Goal: Obtain resource: Obtain resource

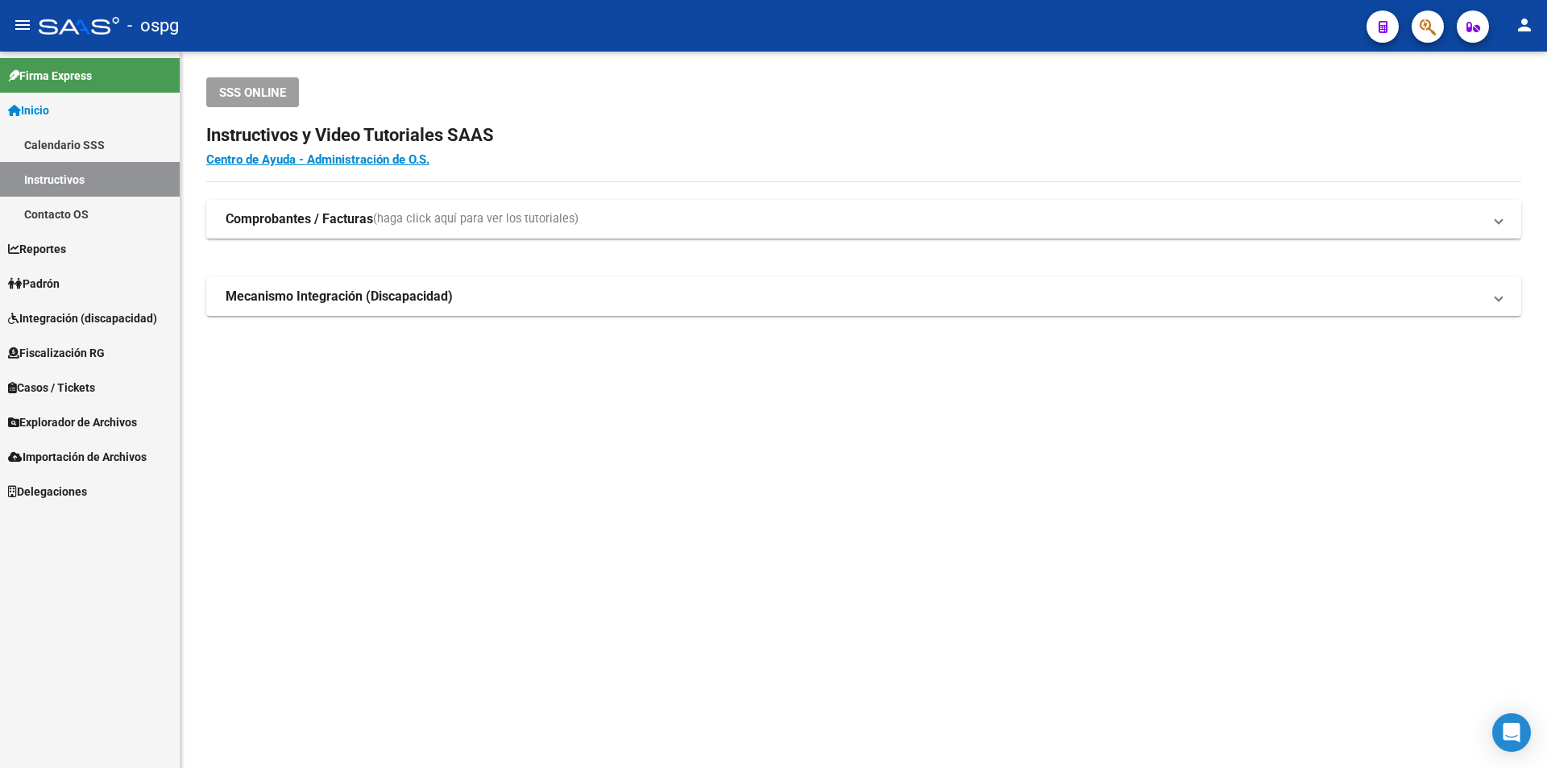
click at [94, 351] on span "Fiscalización RG" at bounding box center [56, 353] width 97 height 18
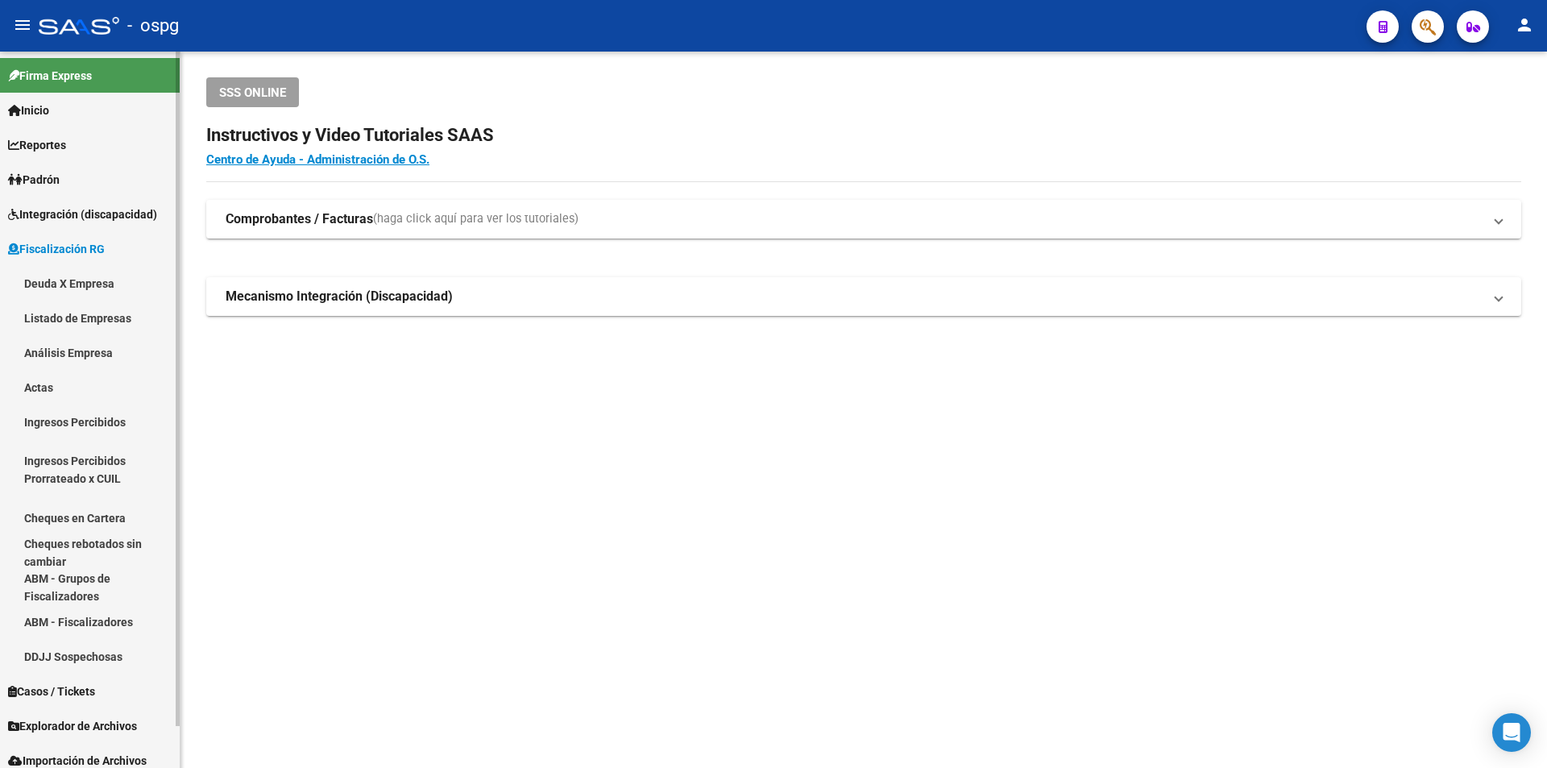
click at [86, 344] on link "Análisis Empresa" at bounding box center [90, 352] width 180 height 35
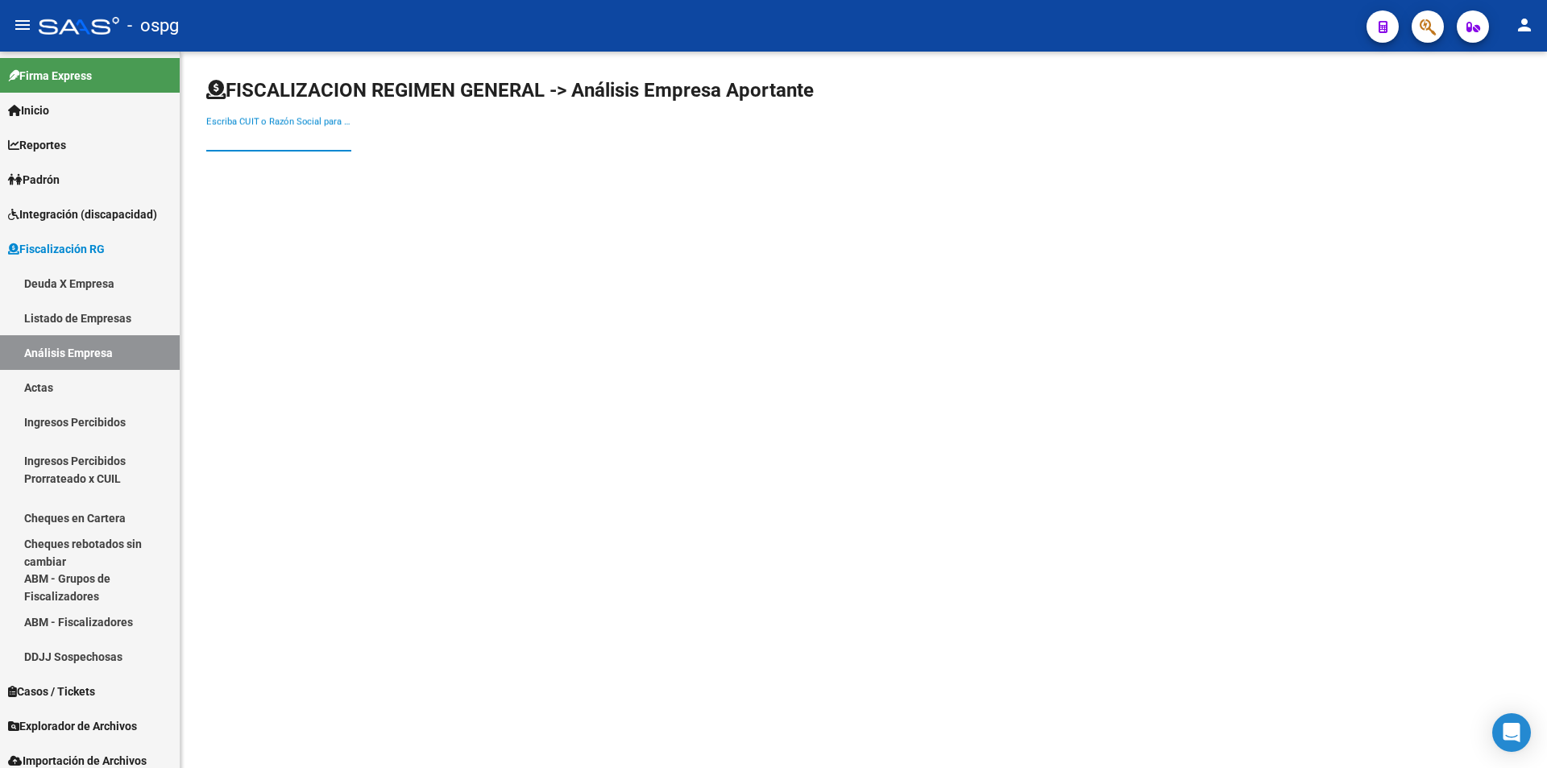
click at [313, 143] on input "Escriba CUIT o Razón Social para buscar" at bounding box center [278, 138] width 145 height 15
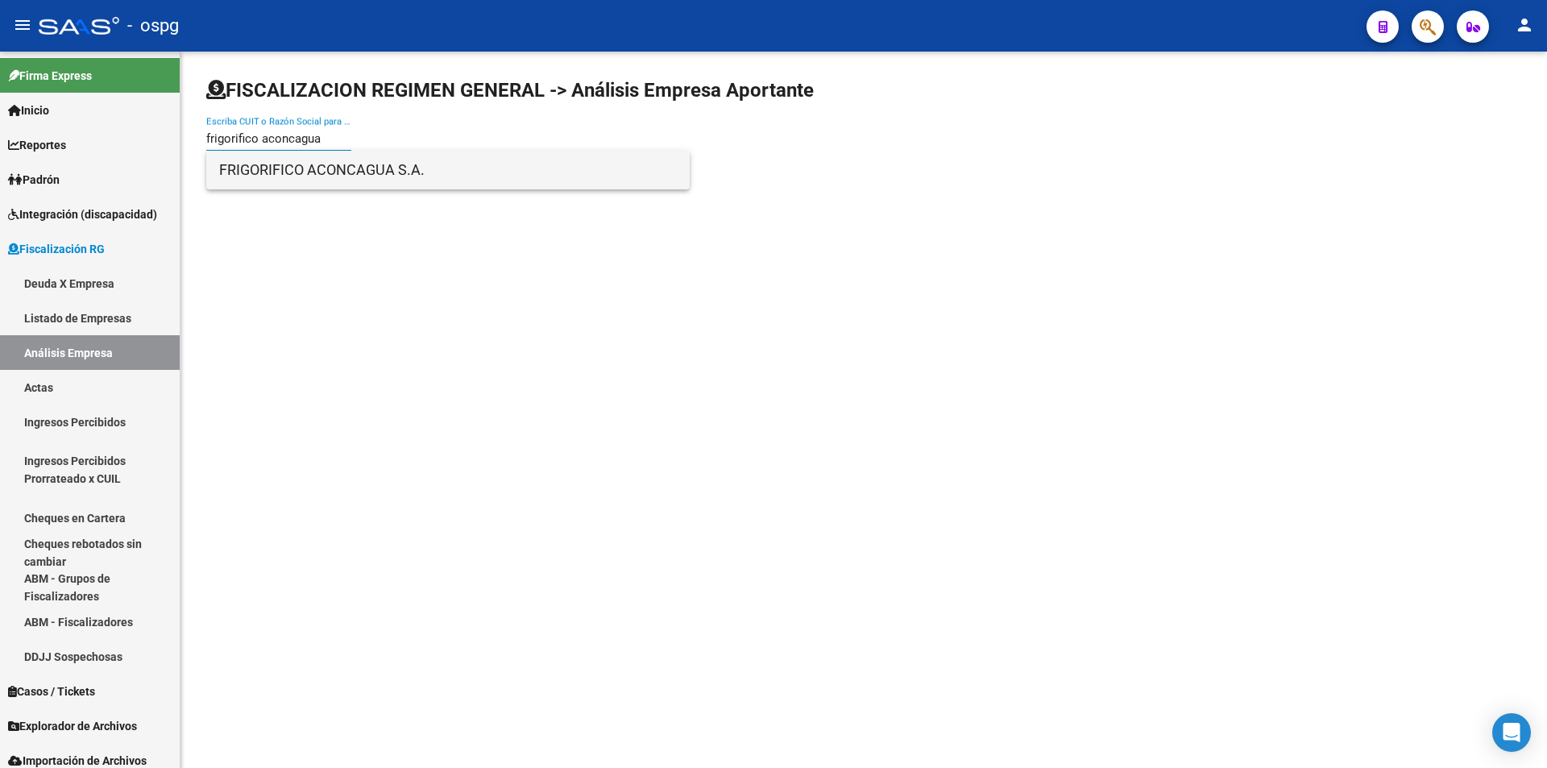
type input "frigorifico aconcagua"
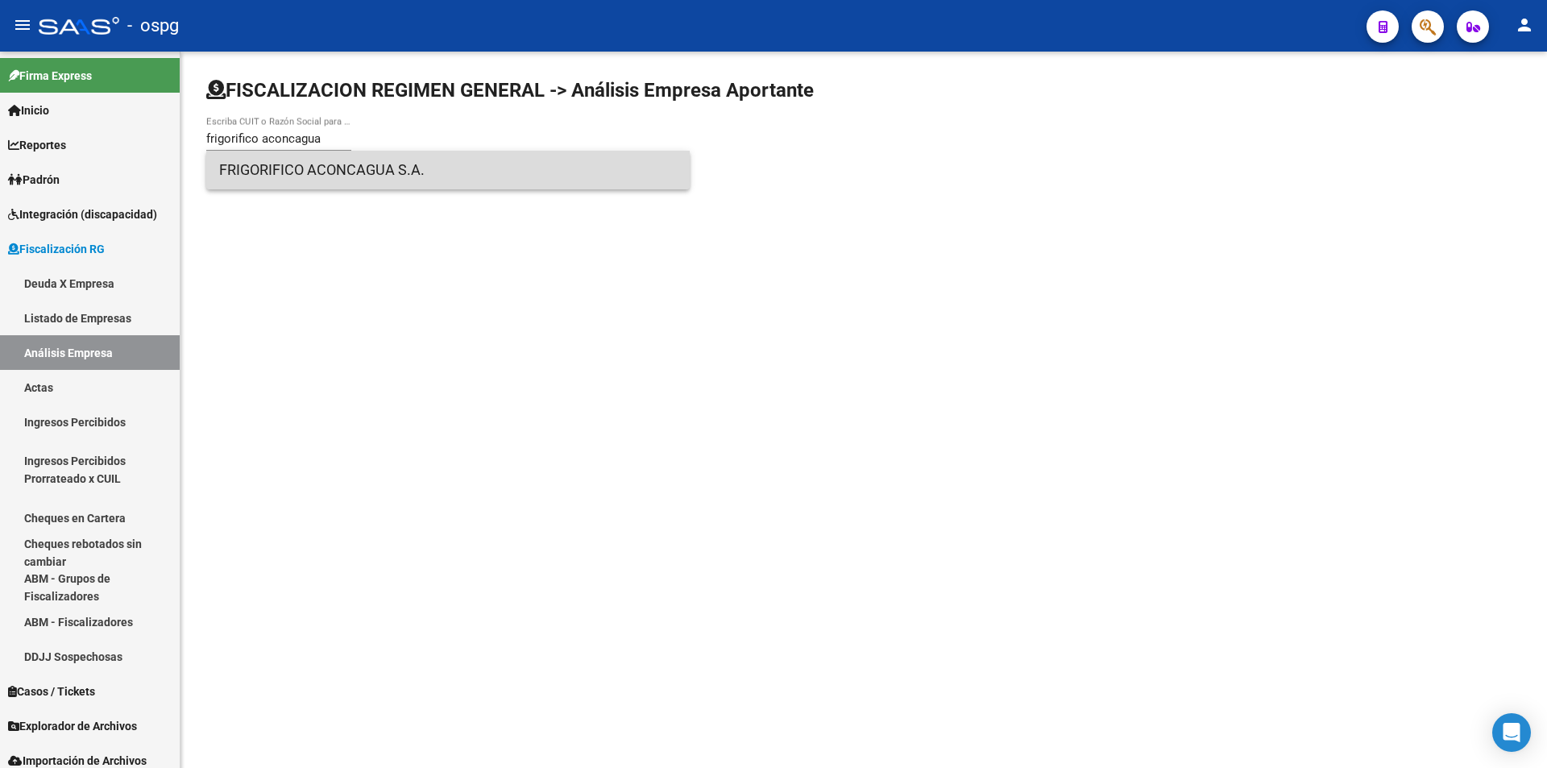
click at [318, 170] on span "FRIGORIFICO ACONCAGUA S.A." at bounding box center [448, 170] width 458 height 39
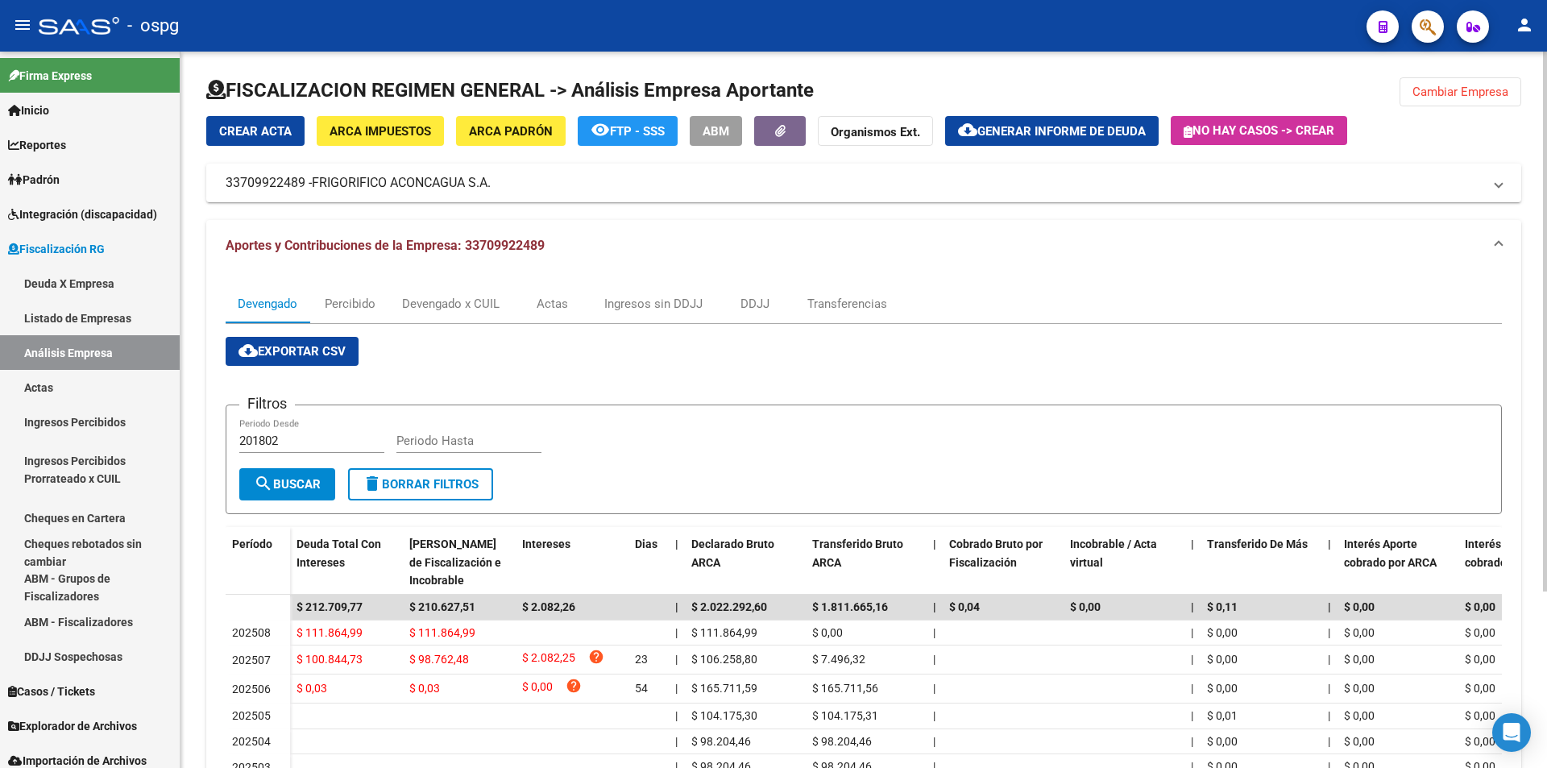
click at [1442, 86] on span "Cambiar Empresa" at bounding box center [1461, 92] width 96 height 15
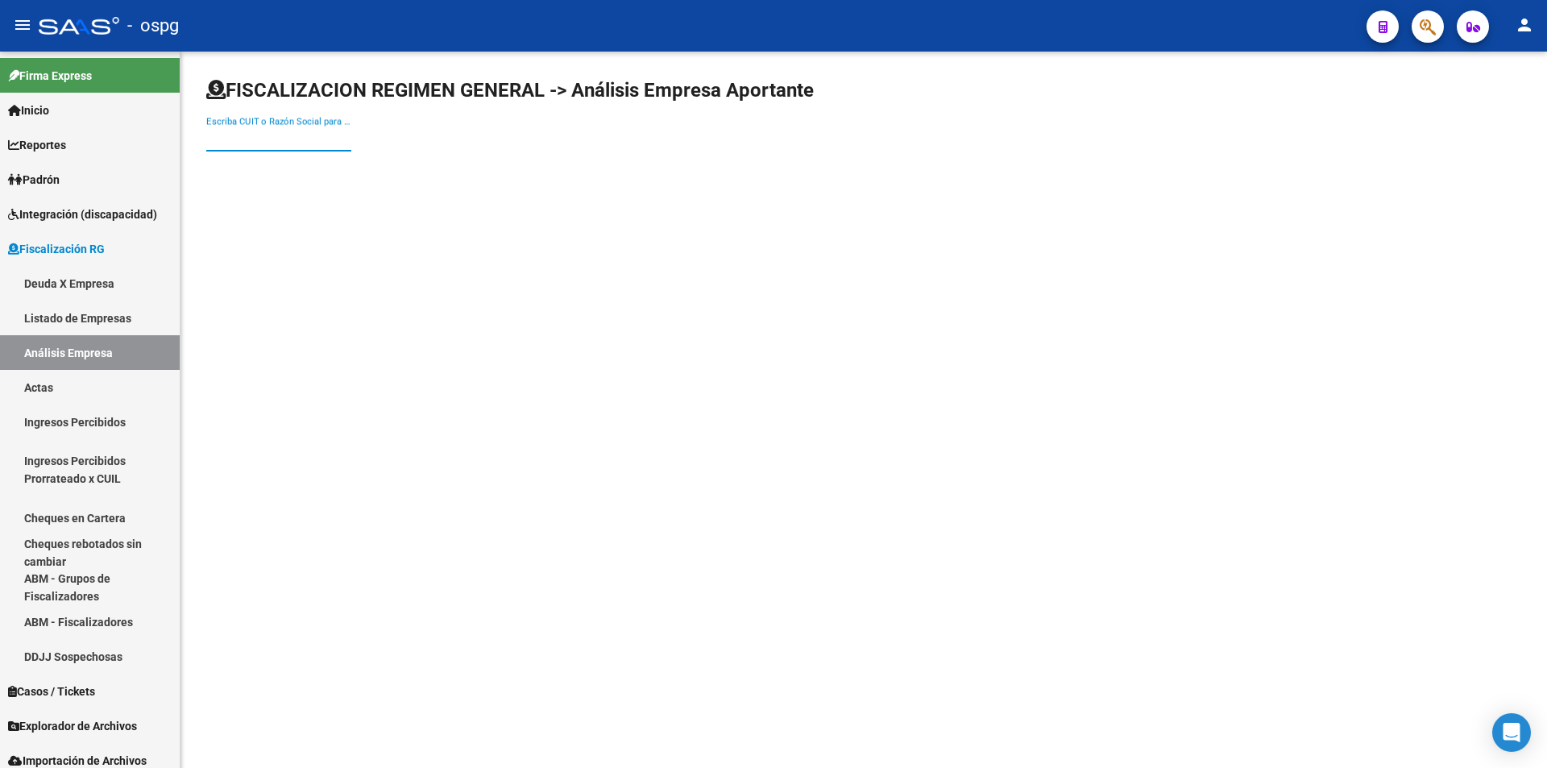
click at [263, 136] on input "Escriba CUIT o Razón Social para buscar" at bounding box center [278, 138] width 145 height 15
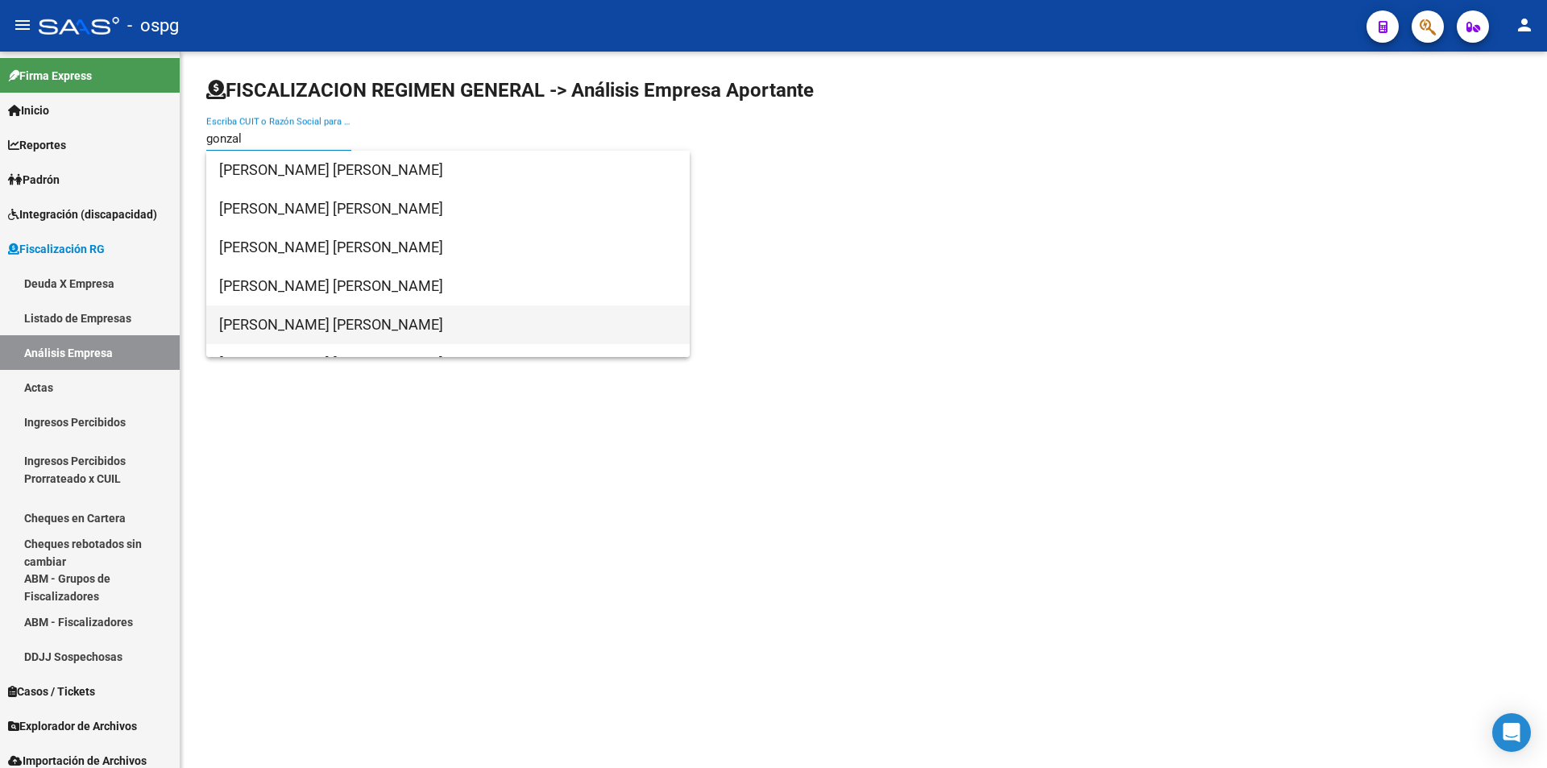
type input "gonzal"
click at [331, 317] on span "[PERSON_NAME] [PERSON_NAME]" at bounding box center [448, 324] width 458 height 39
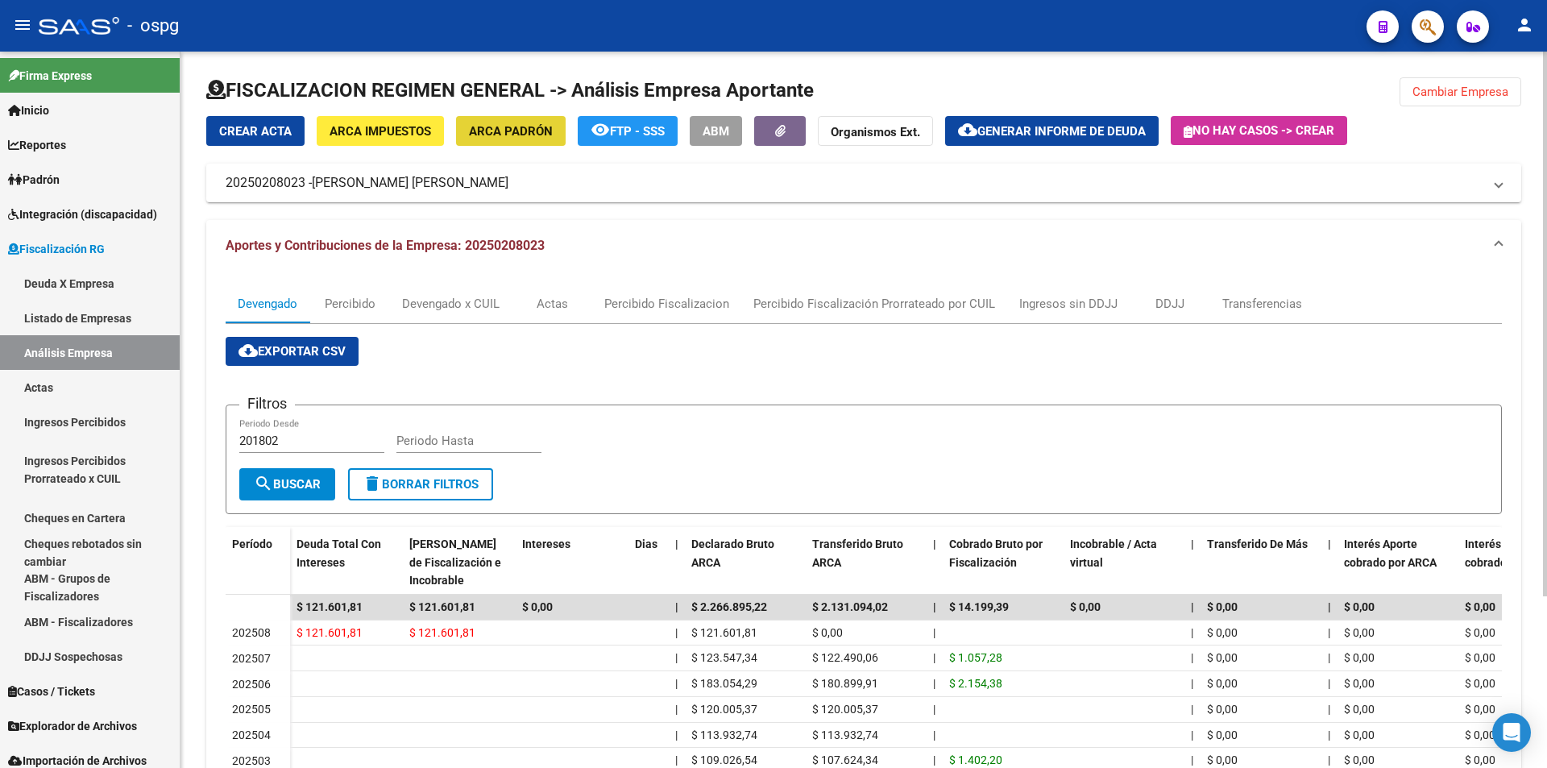
click at [526, 127] on span "ARCA Padrón" at bounding box center [511, 131] width 84 height 15
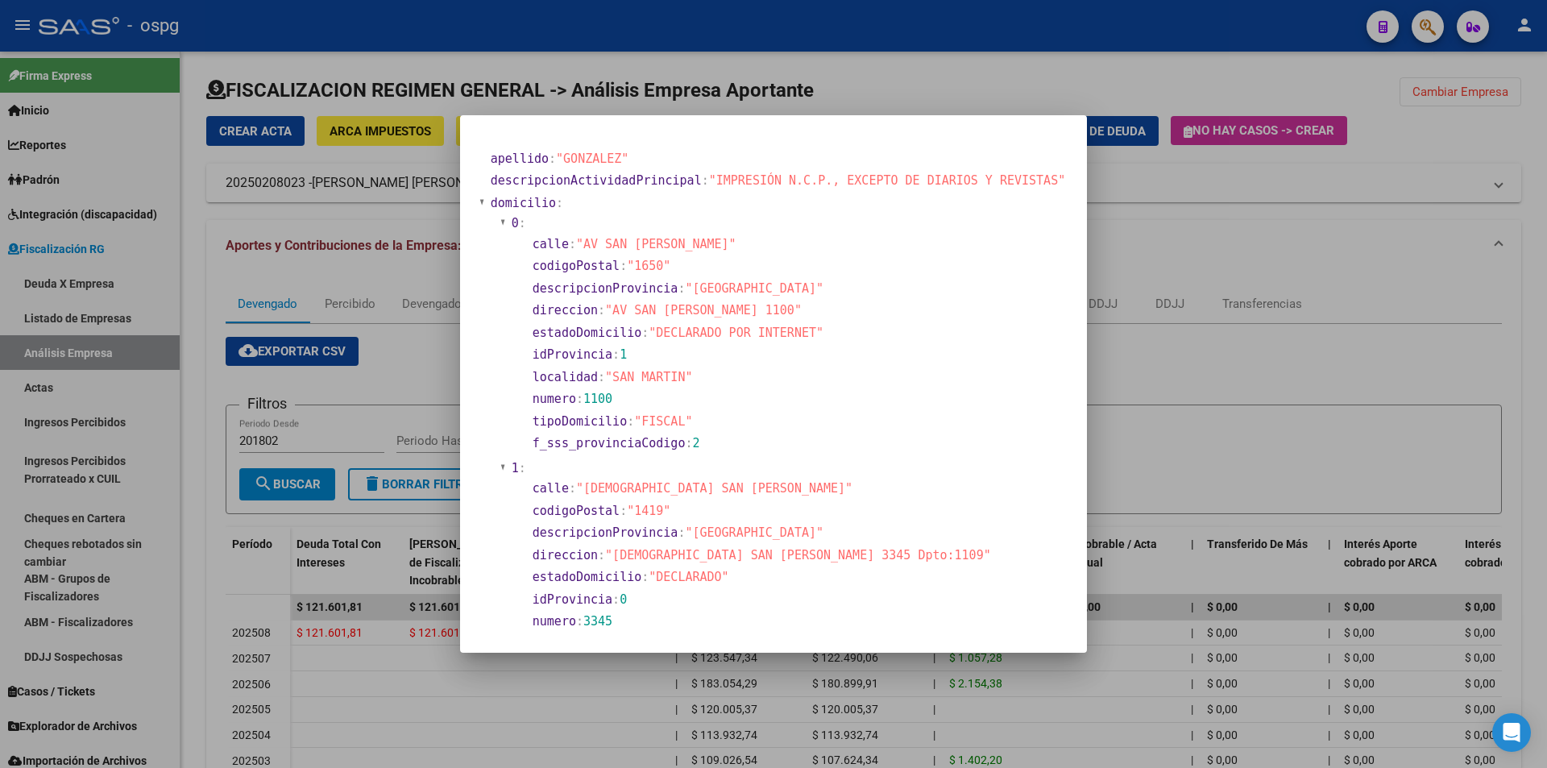
click at [1184, 262] on div at bounding box center [773, 384] width 1547 height 768
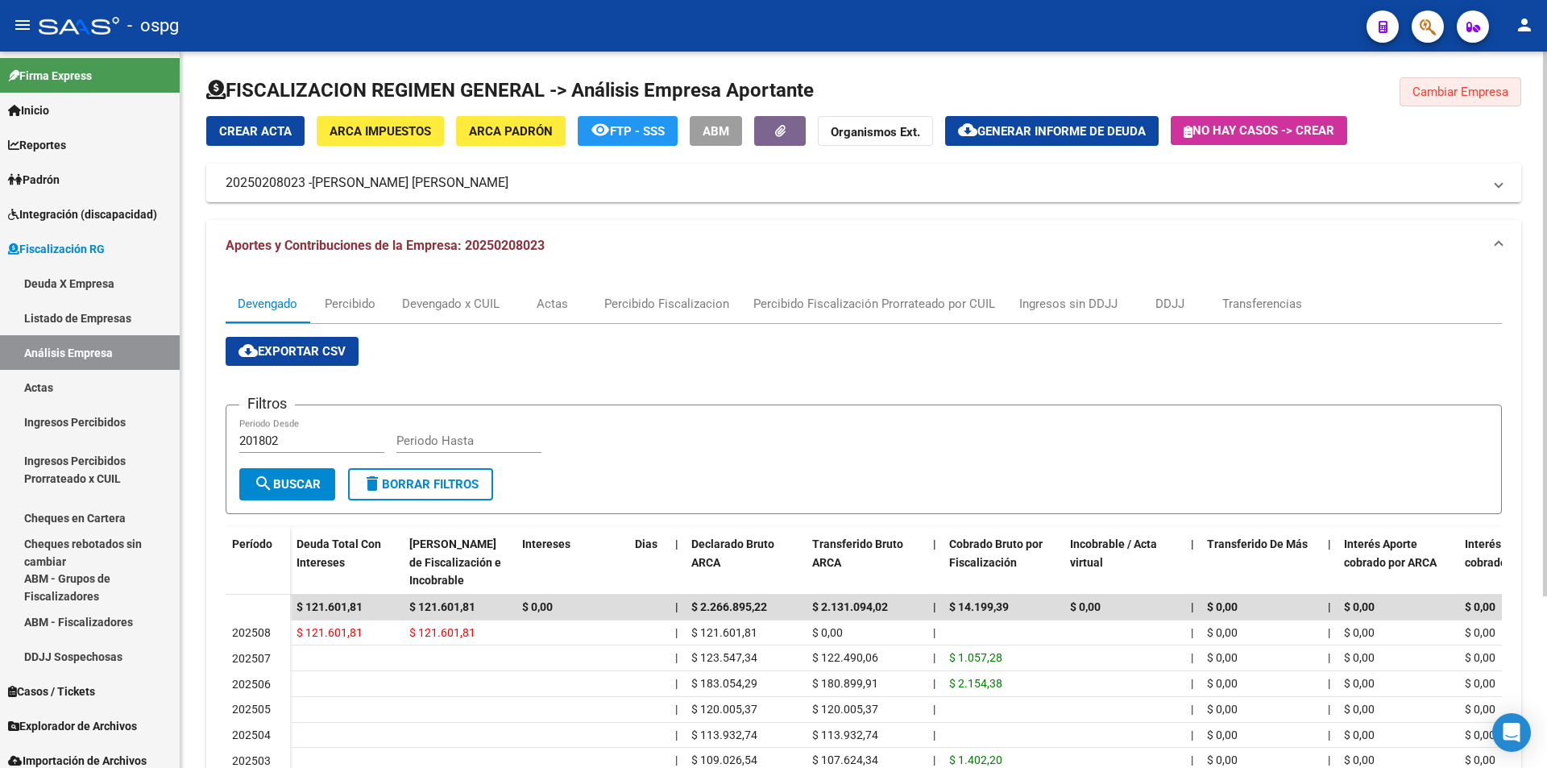
click at [1451, 89] on span "Cambiar Empresa" at bounding box center [1461, 92] width 96 height 15
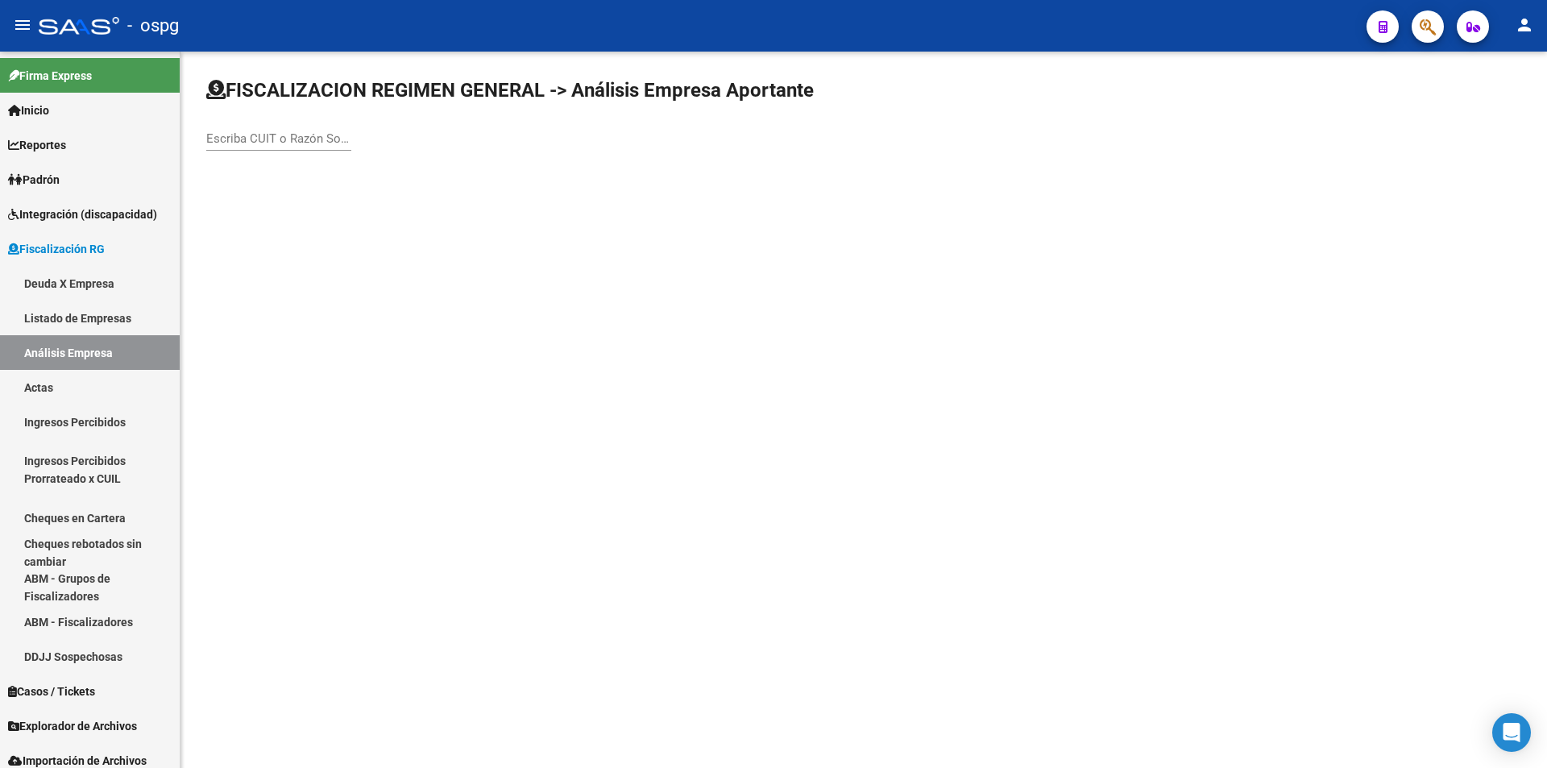
click at [321, 139] on input "Escriba CUIT o Razón Social para buscar" at bounding box center [278, 138] width 145 height 15
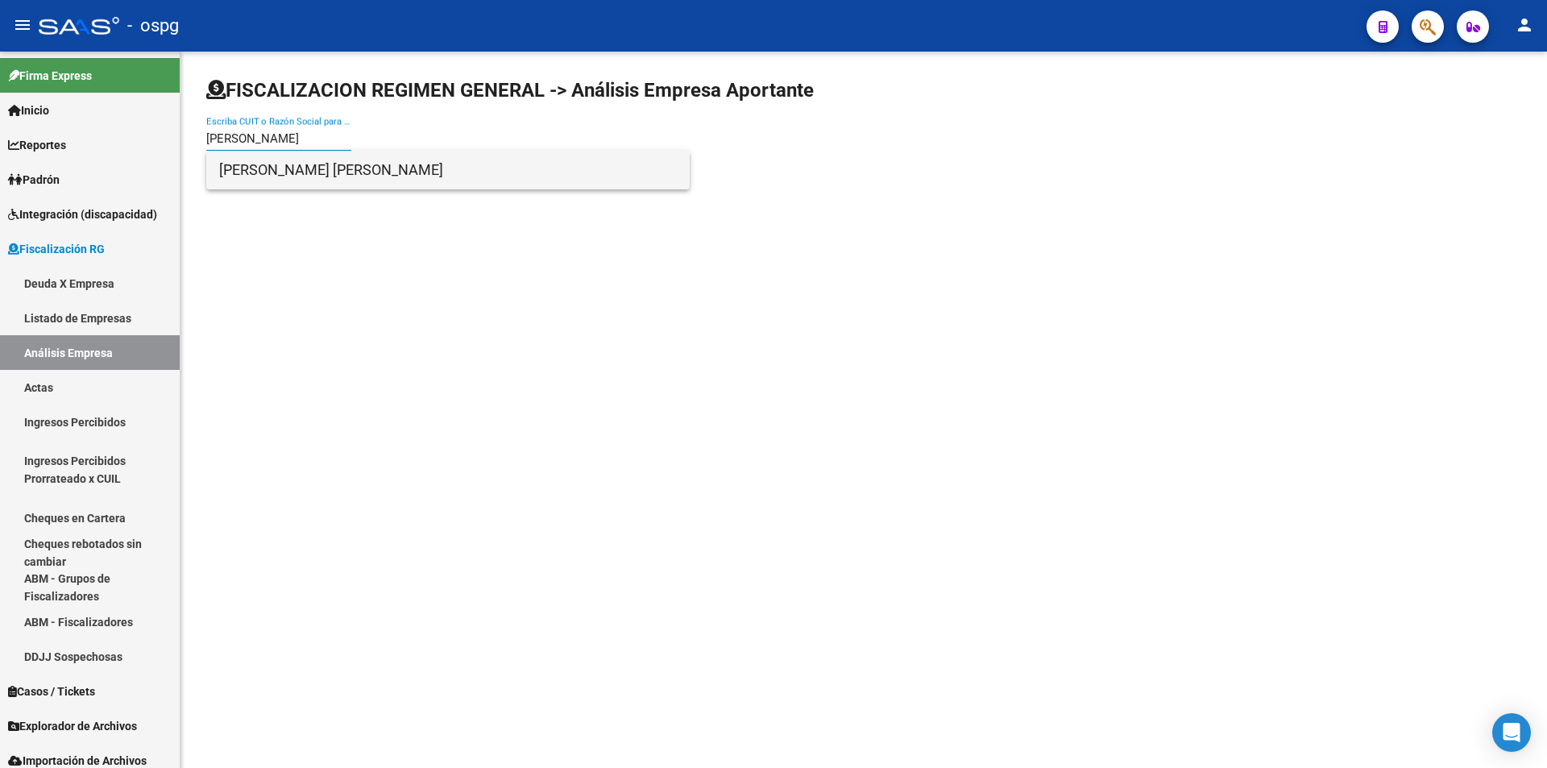
type input "[PERSON_NAME]"
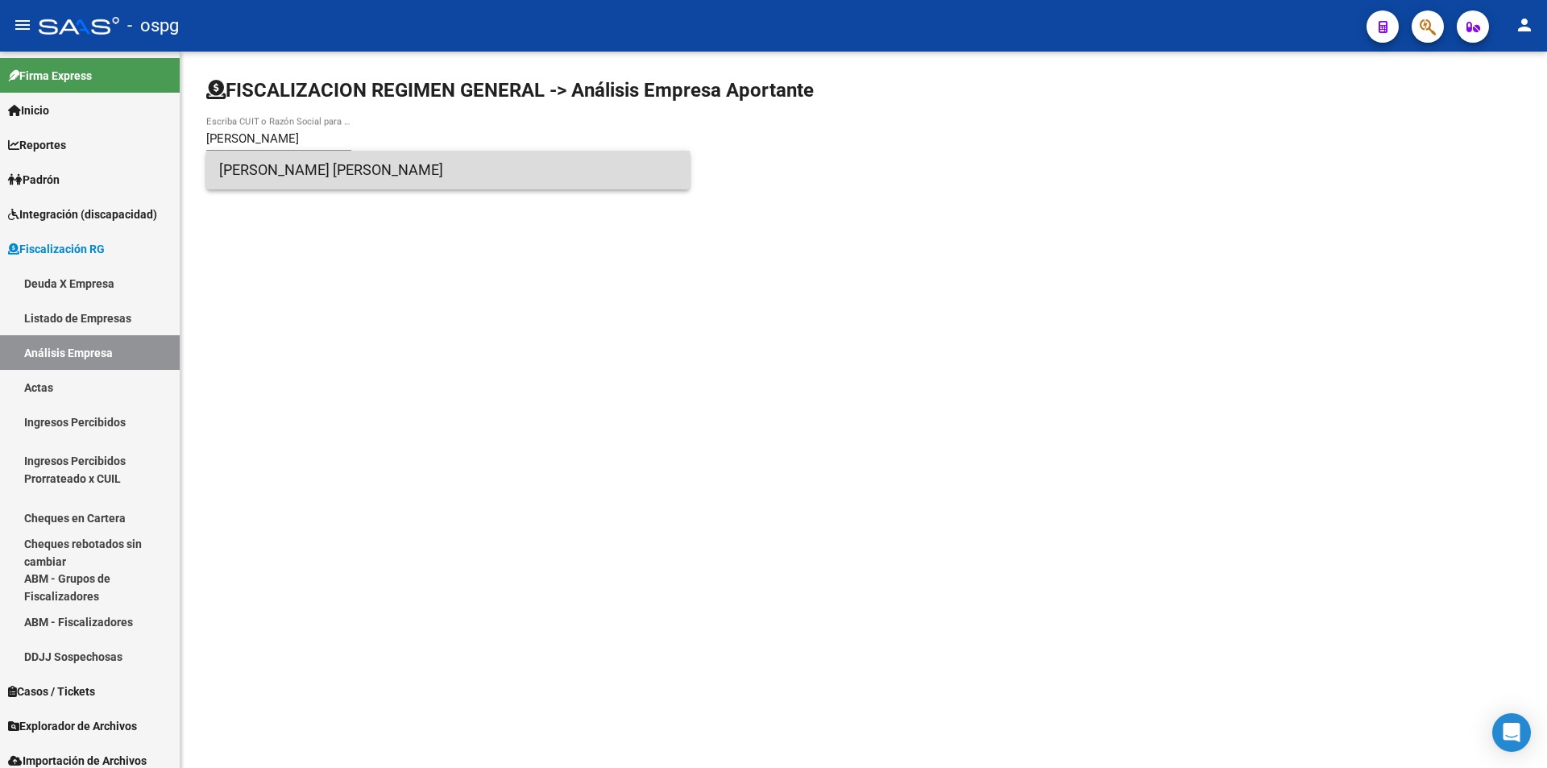
click at [325, 166] on span "[PERSON_NAME] [PERSON_NAME]" at bounding box center [448, 170] width 458 height 39
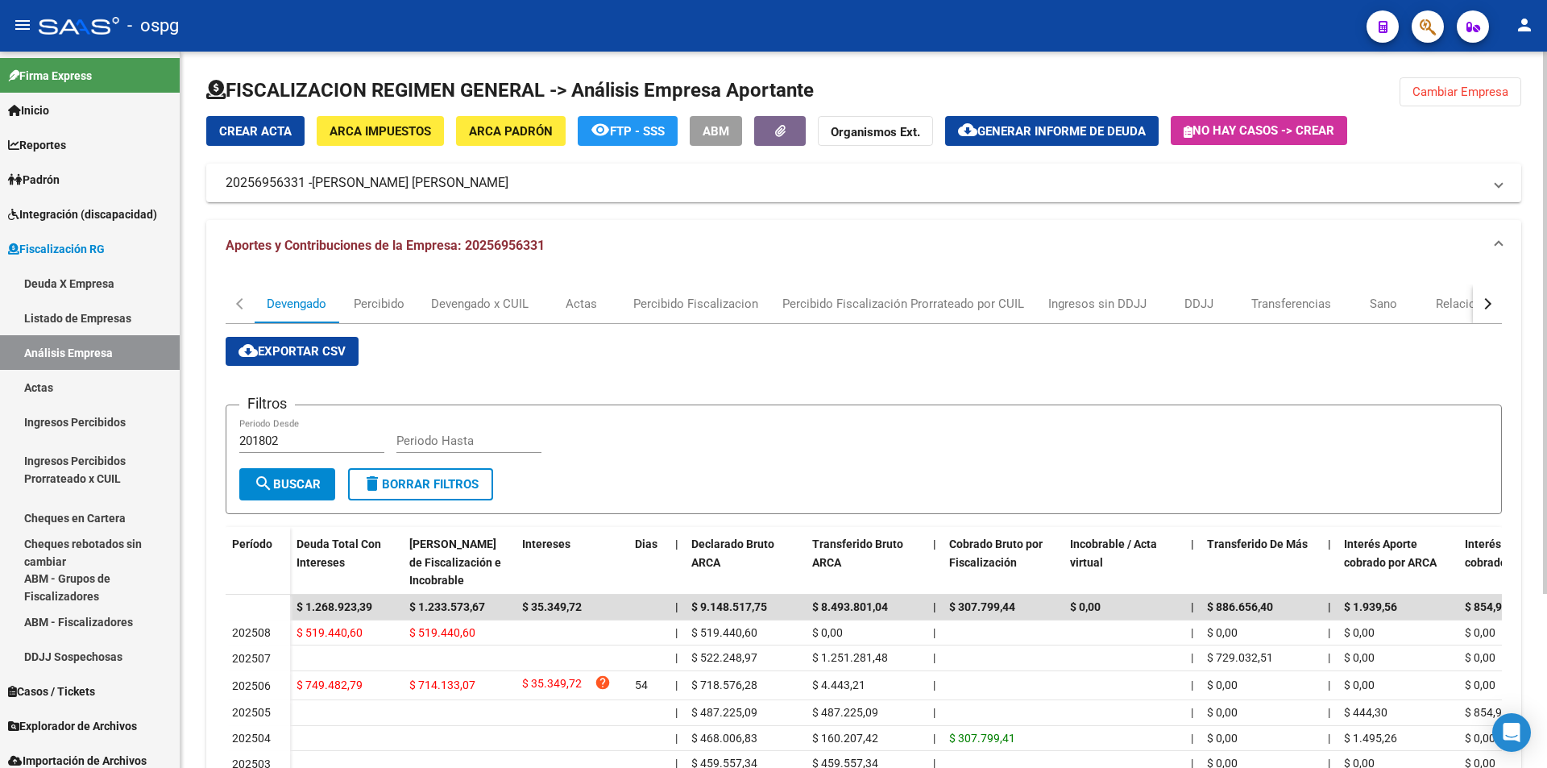
click at [1455, 85] on span "Cambiar Empresa" at bounding box center [1461, 92] width 96 height 15
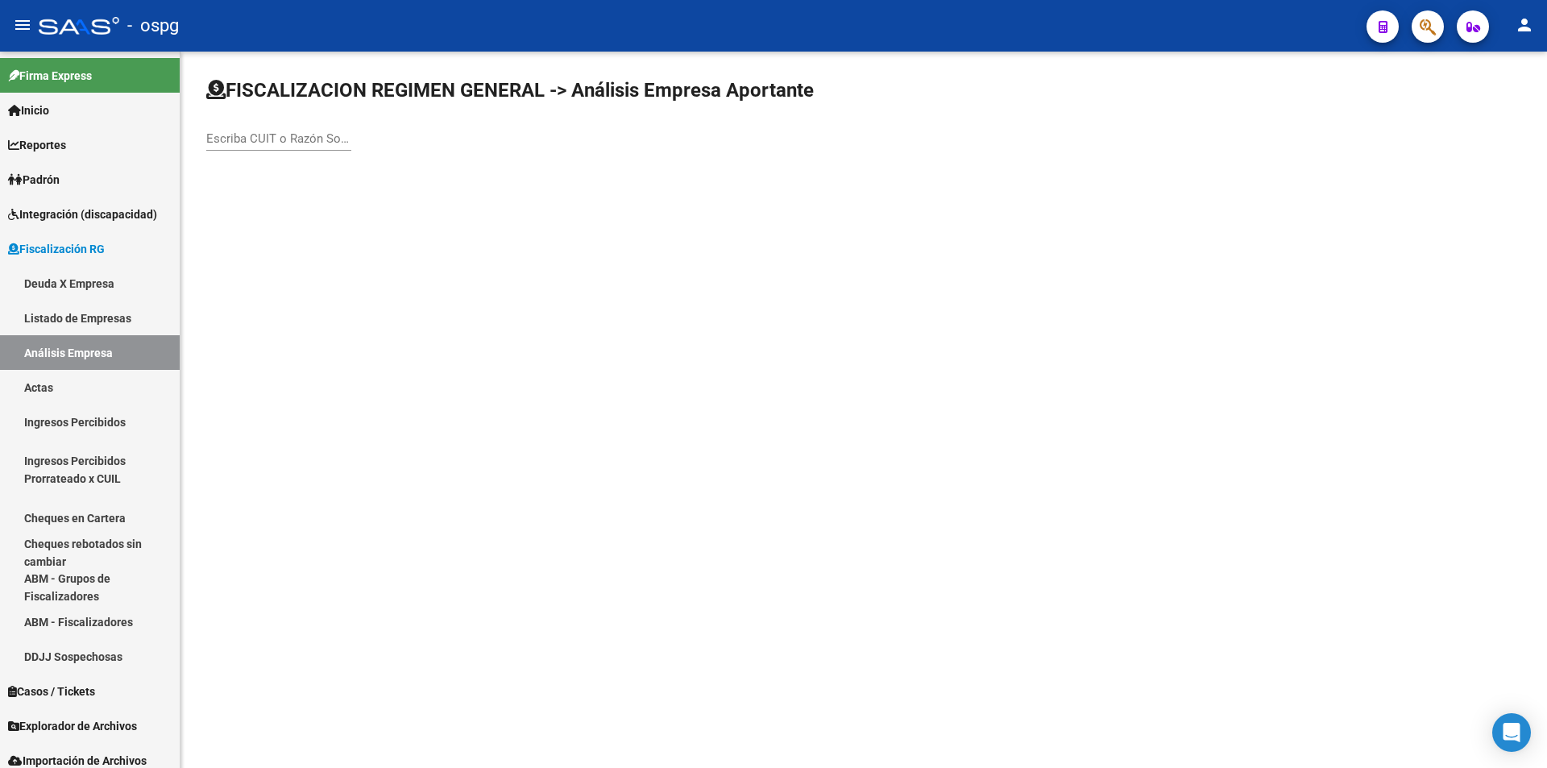
click at [290, 131] on input "Escriba CUIT o Razón Social para buscar" at bounding box center [278, 138] width 145 height 15
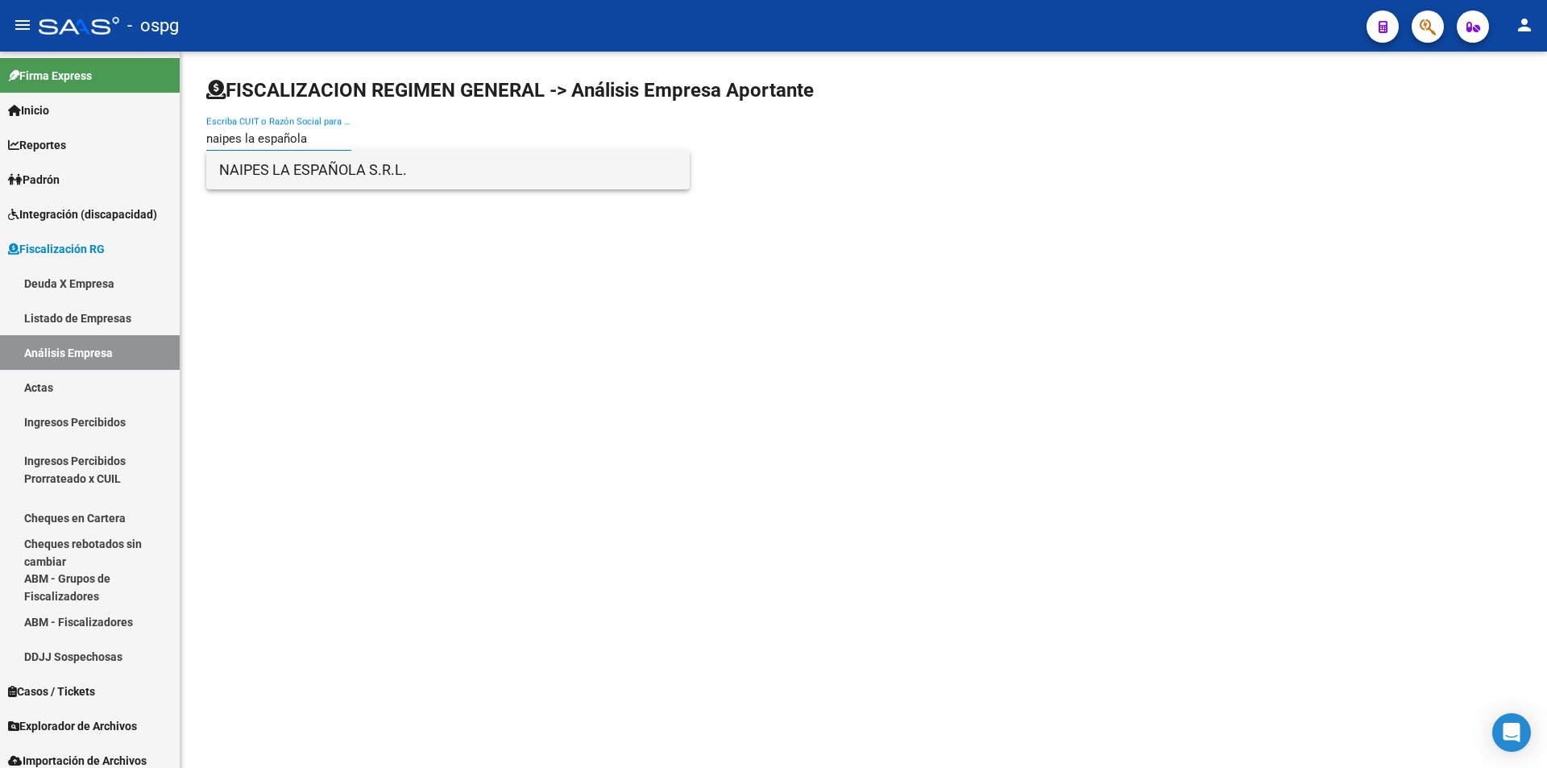
type input "naipes la española"
click at [277, 176] on span "NAIPES LA ESPAÑOLA S.R.L." at bounding box center [448, 170] width 458 height 39
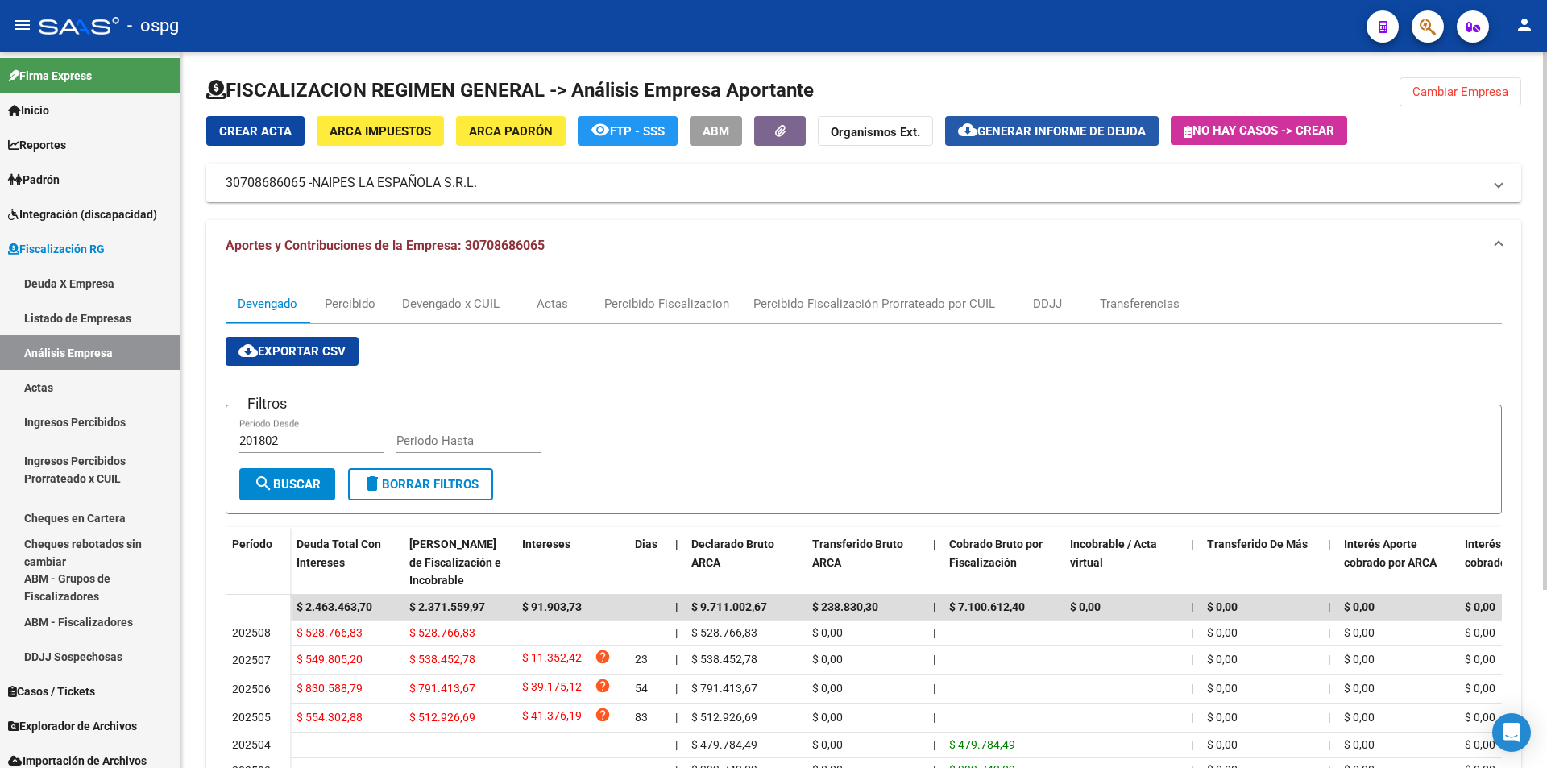
click at [1100, 127] on span "Generar informe de deuda" at bounding box center [1061, 131] width 168 height 15
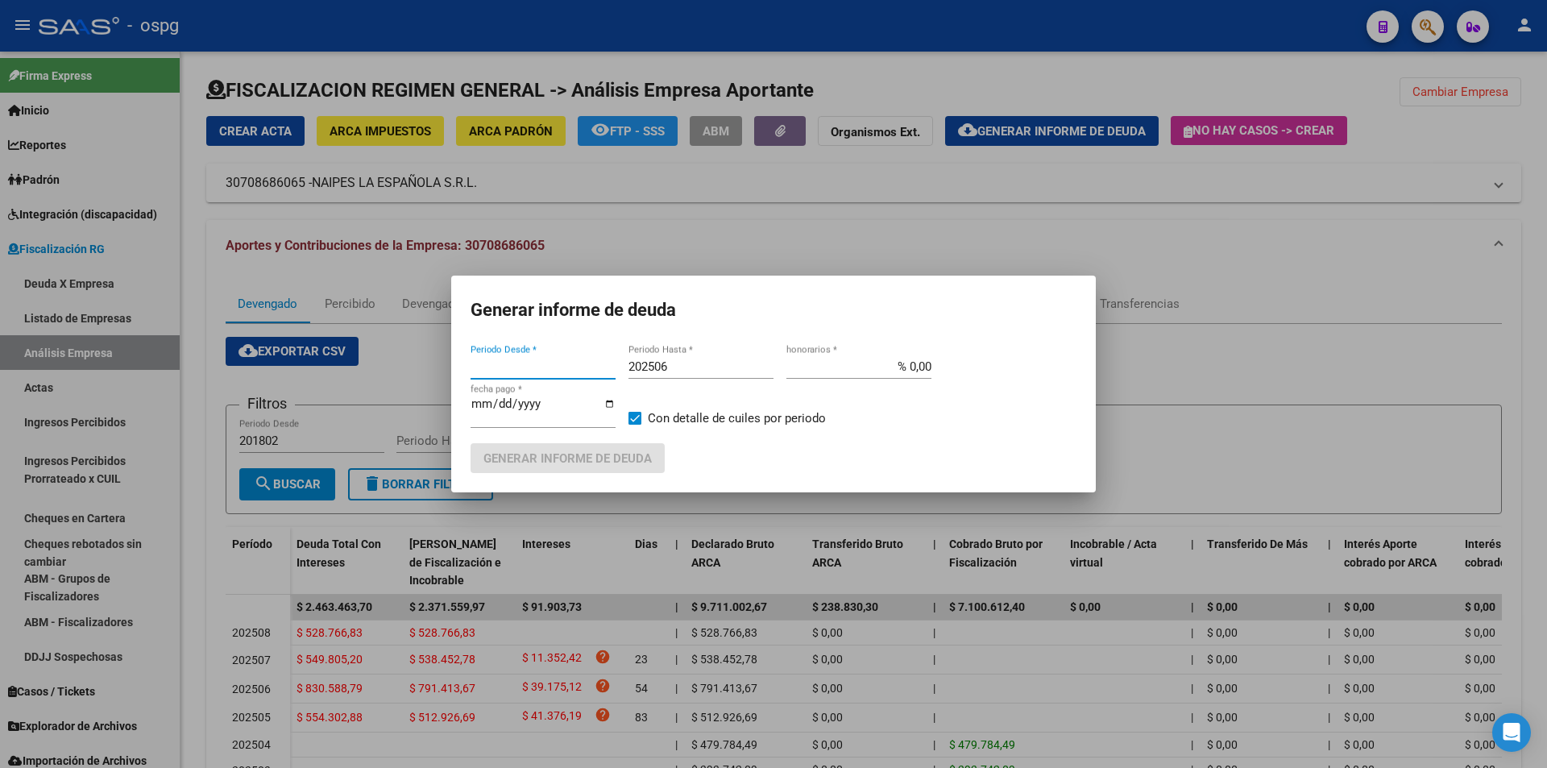
type input "202505"
click at [696, 359] on div "202506 Periodo Hasta *" at bounding box center [700, 367] width 145 height 24
type input "202507"
click at [634, 413] on span at bounding box center [634, 418] width 13 height 13
click at [634, 425] on input "Con detalle de cuiles por periodo" at bounding box center [634, 425] width 1 height 1
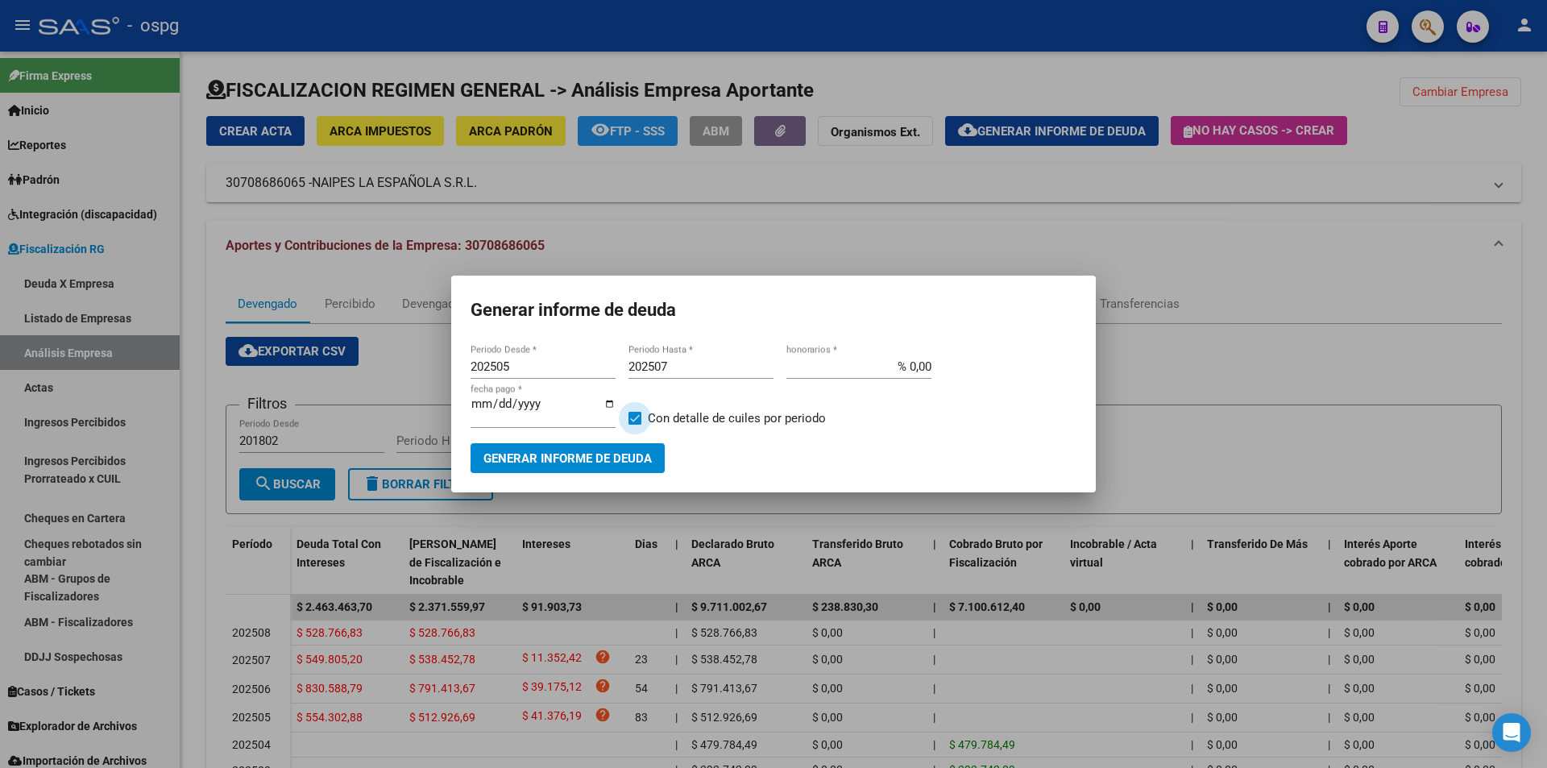
checkbox input "false"
click at [621, 460] on span "Generar informe de deuda" at bounding box center [567, 458] width 168 height 15
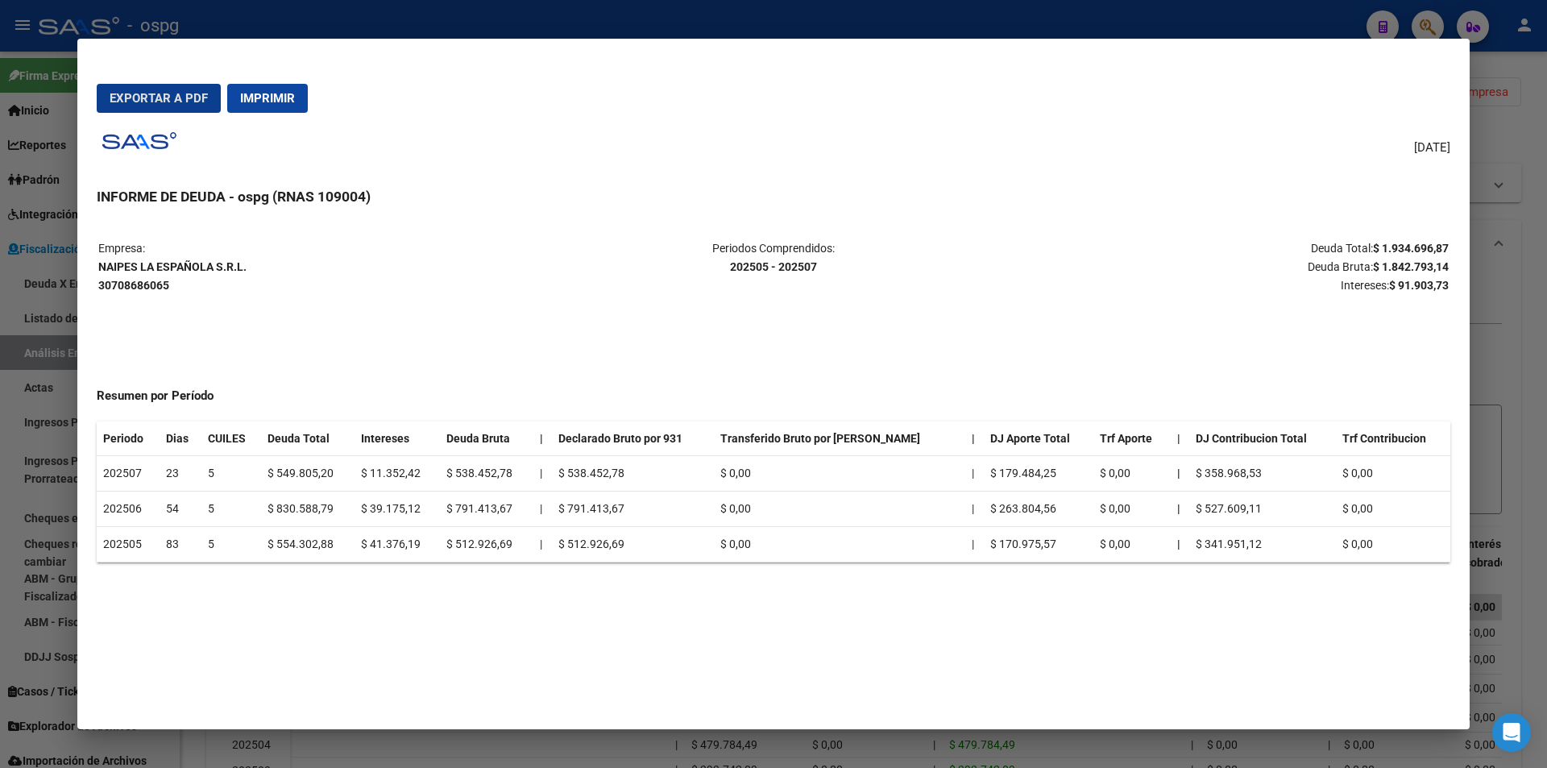
click at [1533, 342] on div at bounding box center [773, 384] width 1547 height 768
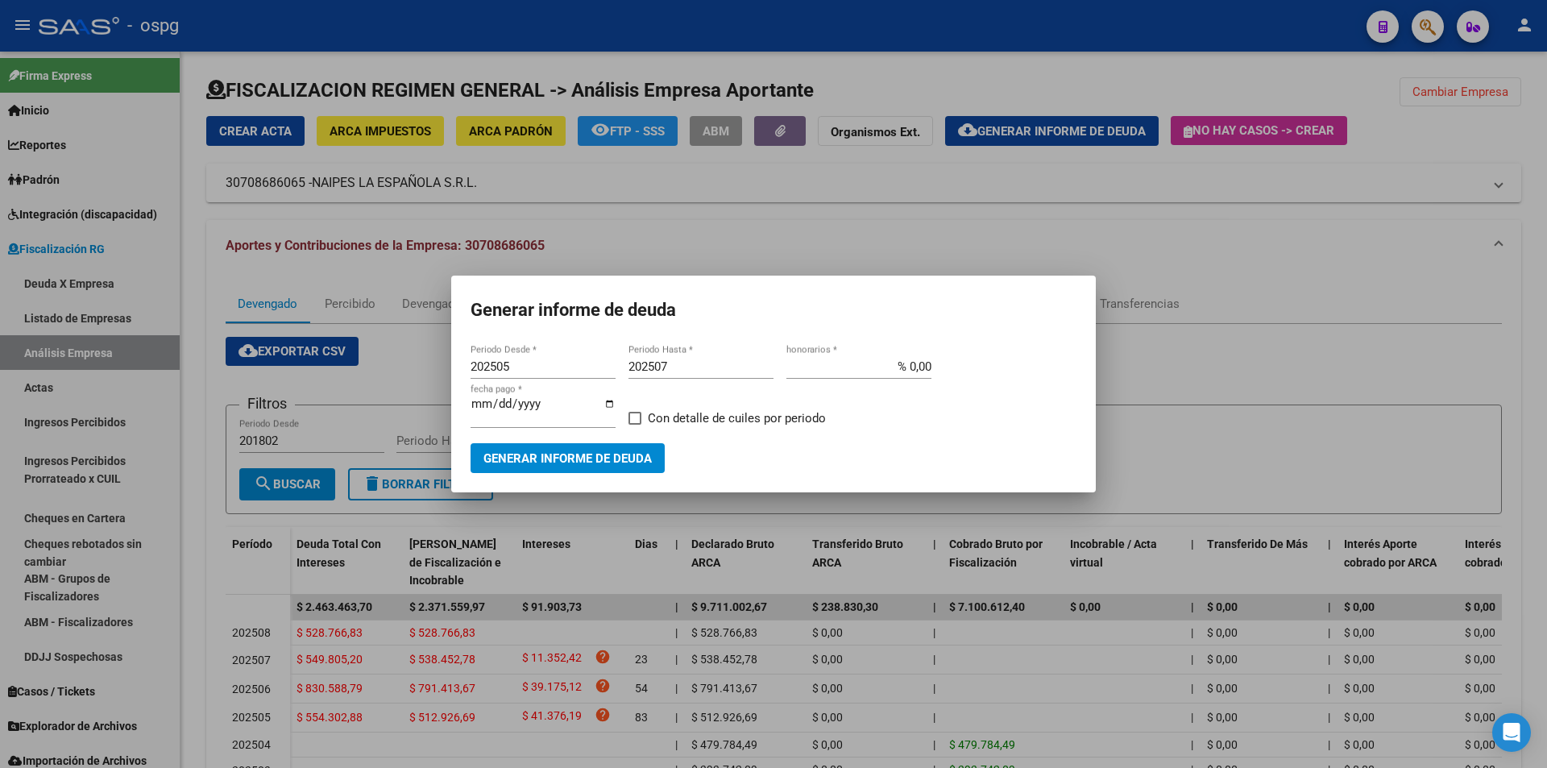
click at [1530, 342] on div at bounding box center [773, 384] width 1547 height 768
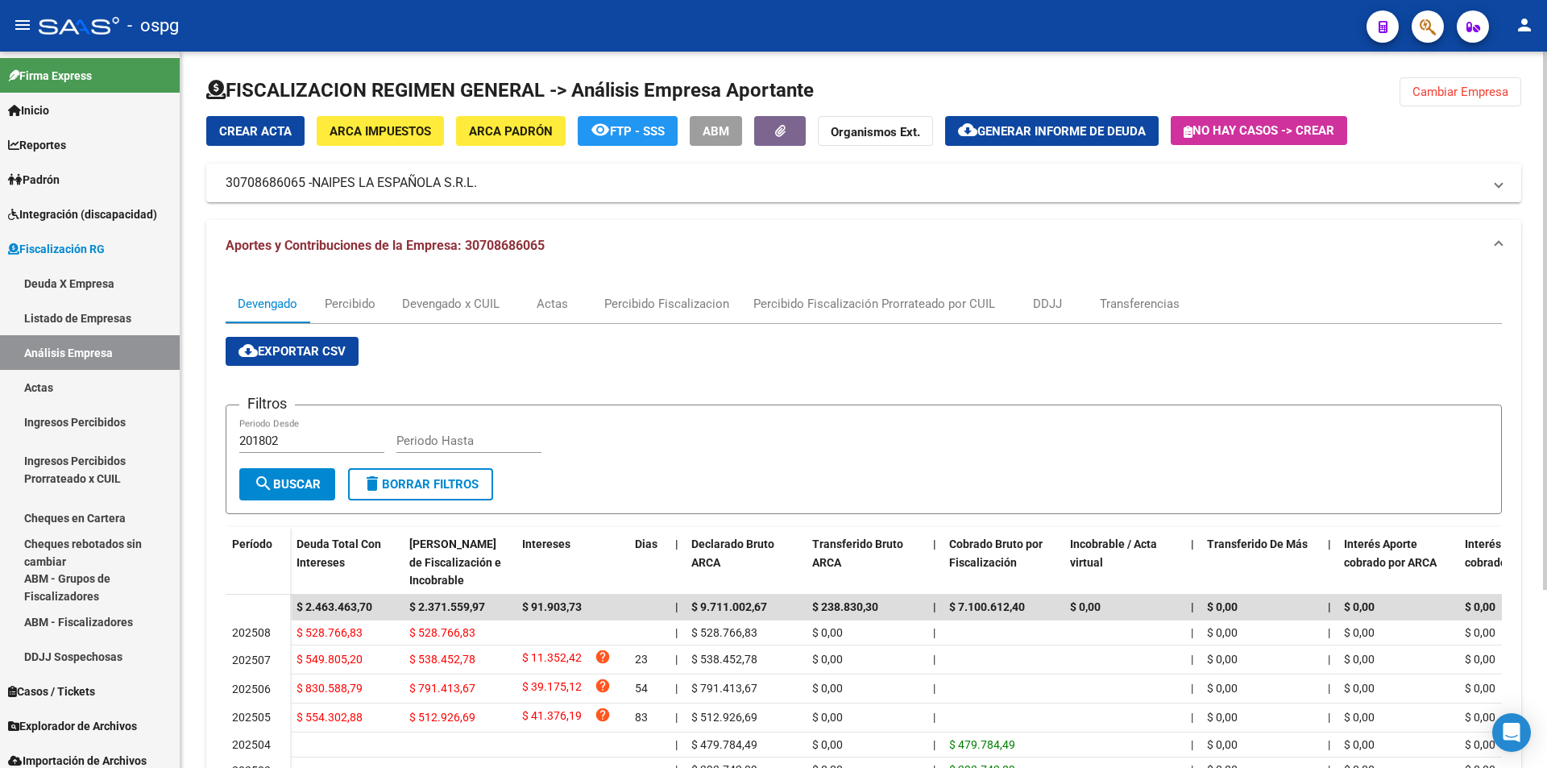
click at [1046, 122] on button "cloud_download Generar informe de deuda" at bounding box center [1052, 131] width 214 height 30
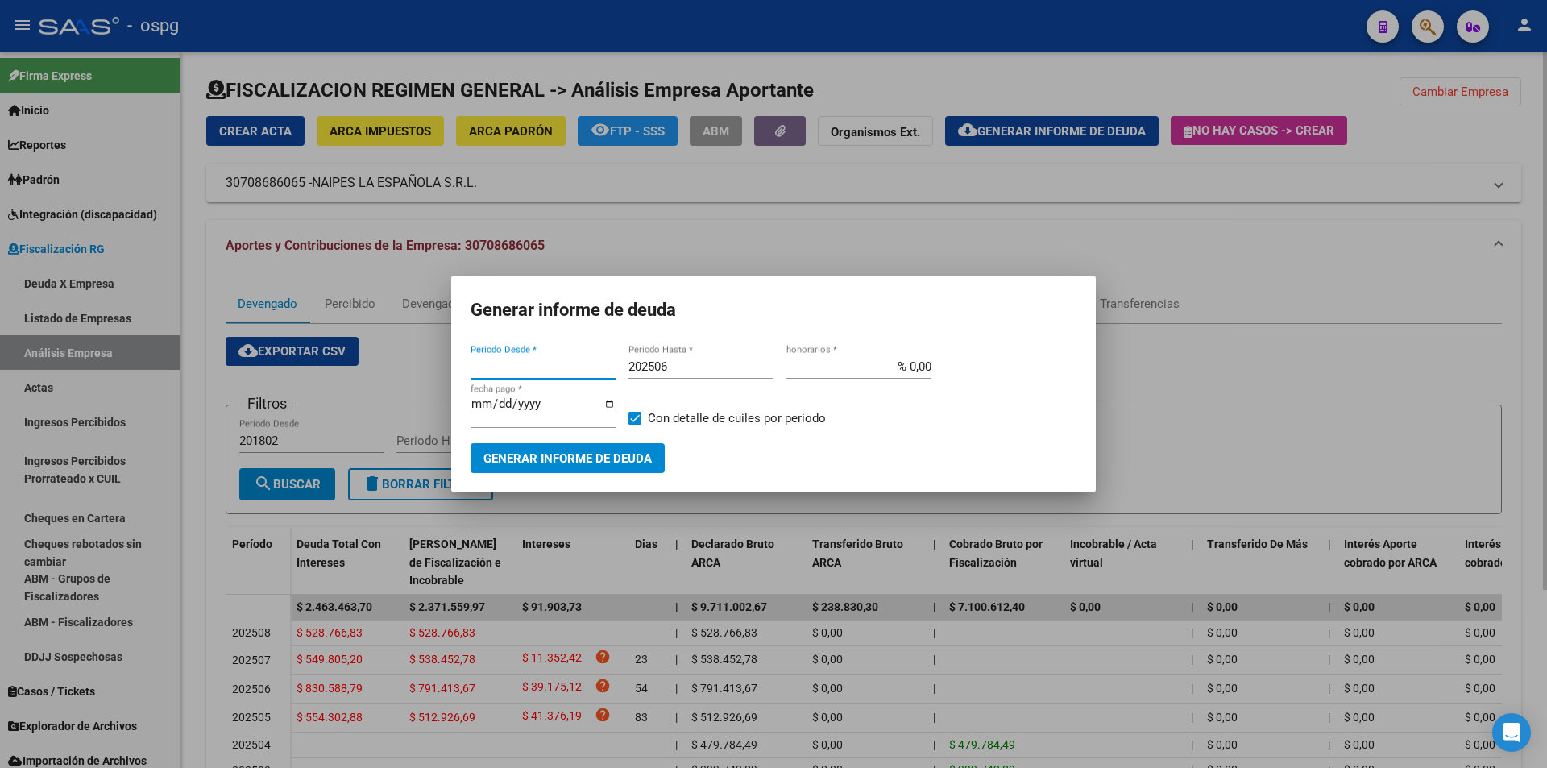
type input "202505"
click at [707, 370] on input "202506" at bounding box center [700, 366] width 145 height 15
type input "202507"
click at [633, 415] on span at bounding box center [634, 418] width 13 height 13
click at [634, 425] on input "Con detalle de cuiles por periodo" at bounding box center [634, 425] width 1 height 1
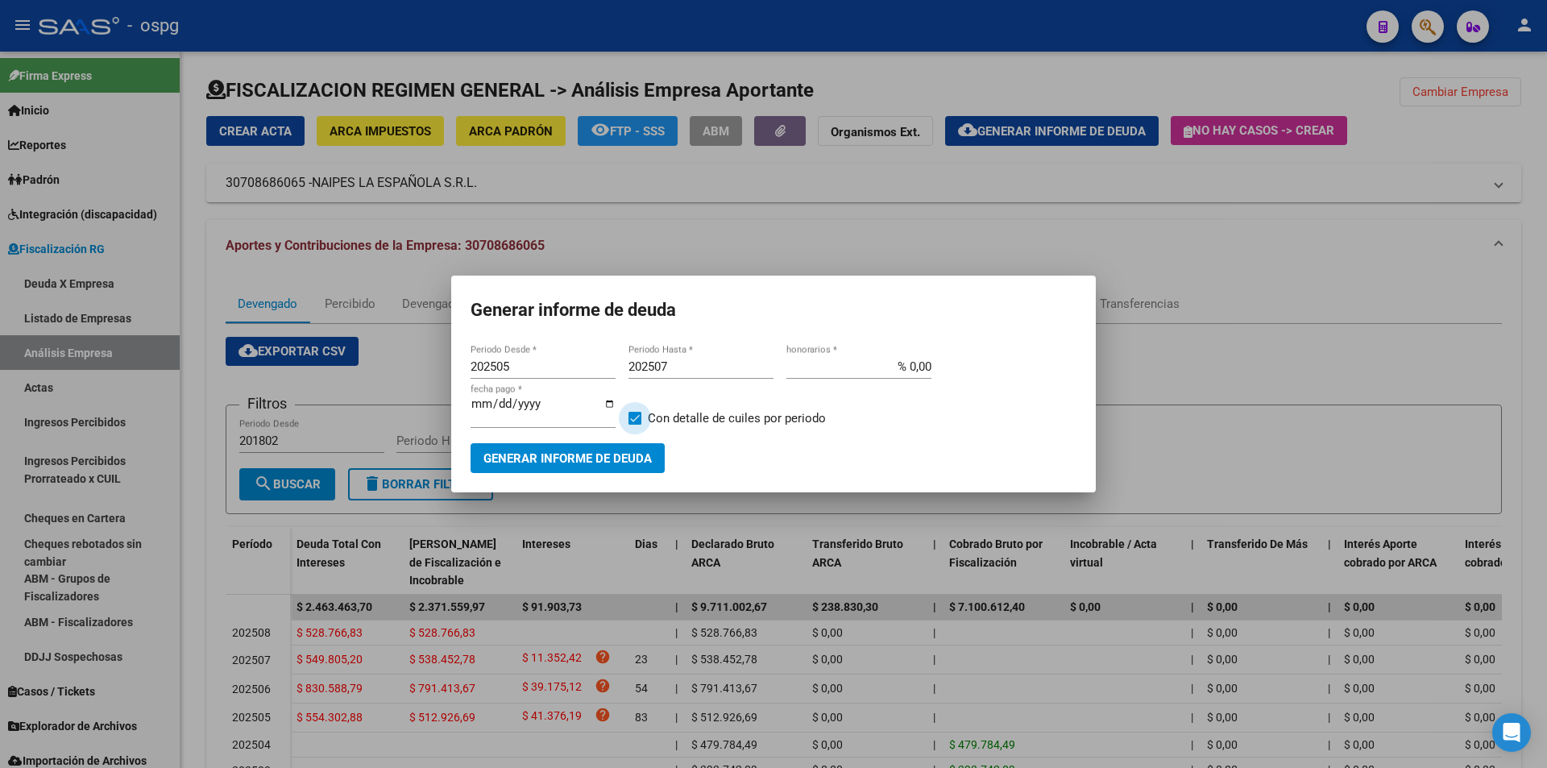
checkbox input "false"
click at [606, 458] on span "Generar informe de deuda" at bounding box center [567, 458] width 168 height 15
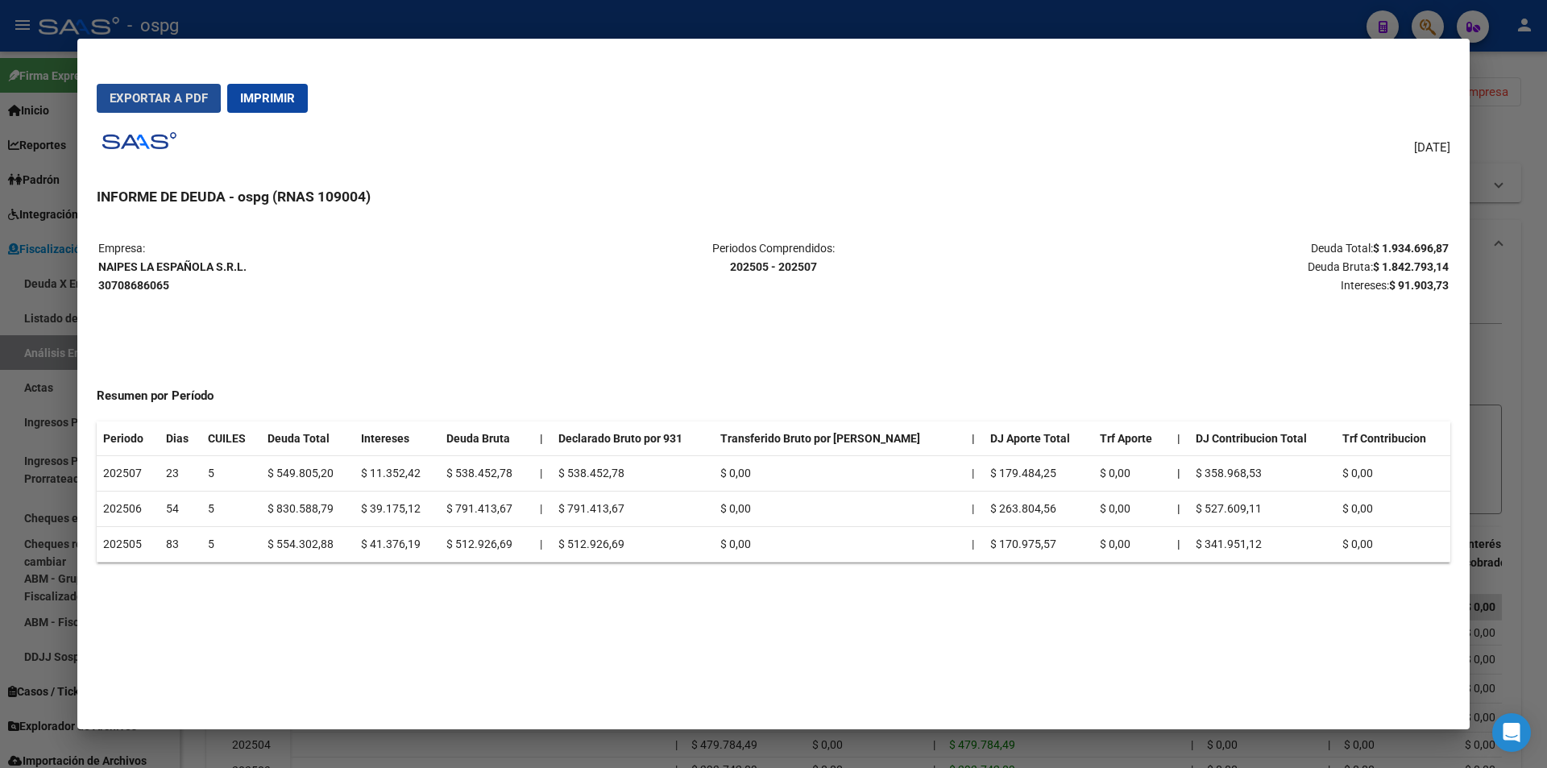
click at [137, 93] on span "Exportar a PDF" at bounding box center [159, 98] width 98 height 15
click at [1524, 485] on div at bounding box center [773, 384] width 1547 height 768
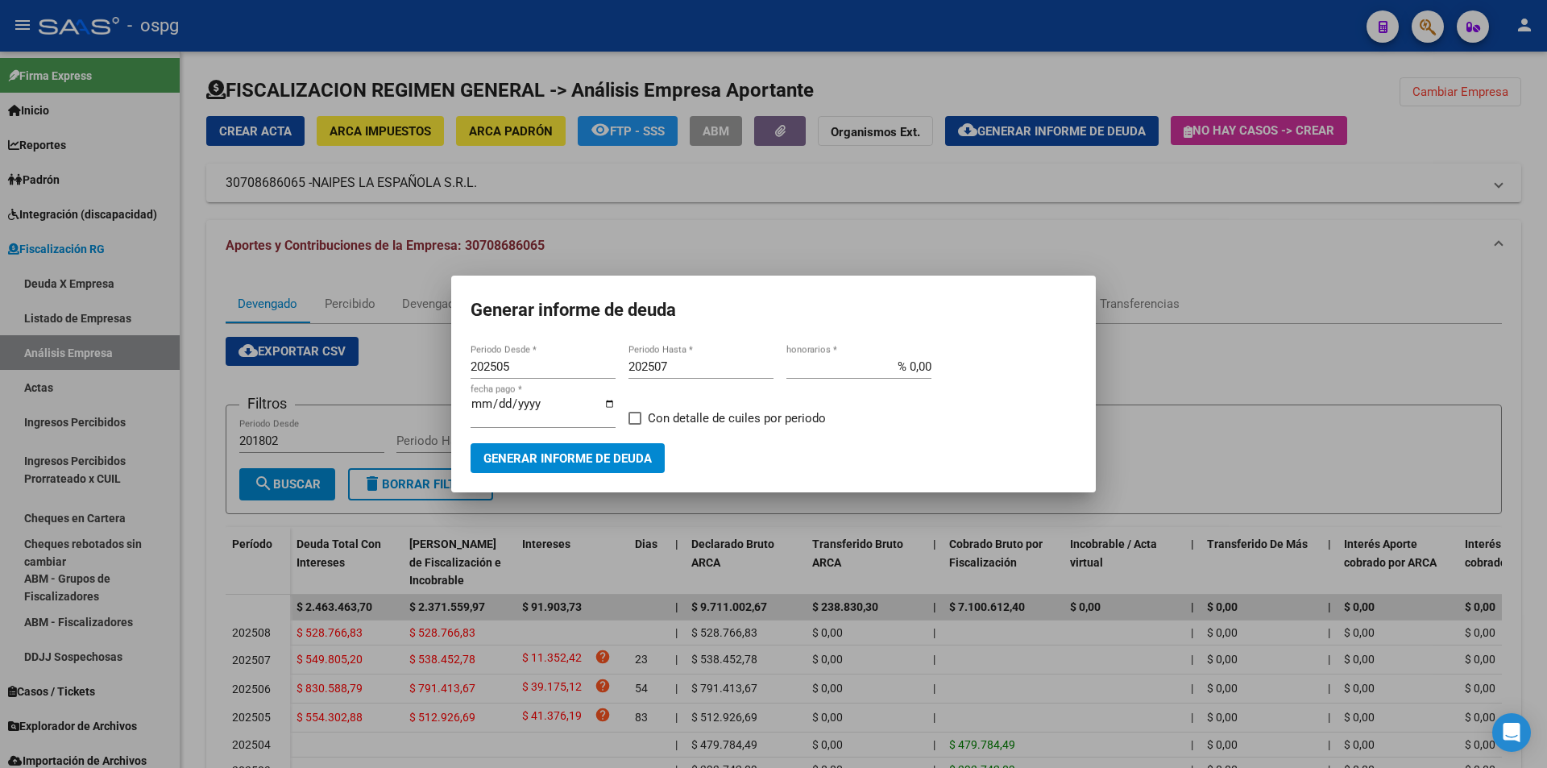
click at [617, 466] on span "Generar informe de deuda" at bounding box center [567, 458] width 168 height 15
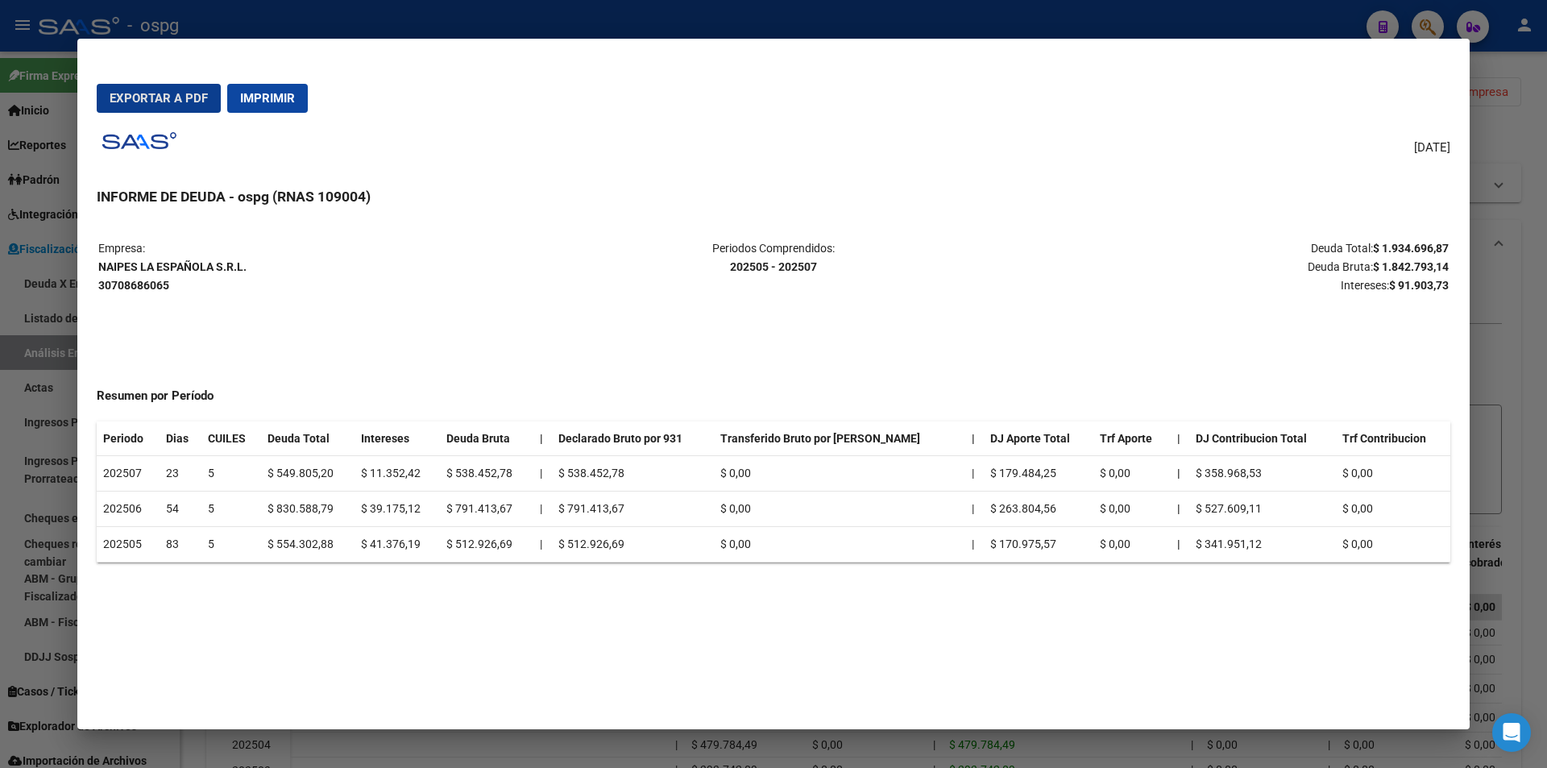
click at [1540, 342] on div at bounding box center [773, 384] width 1547 height 768
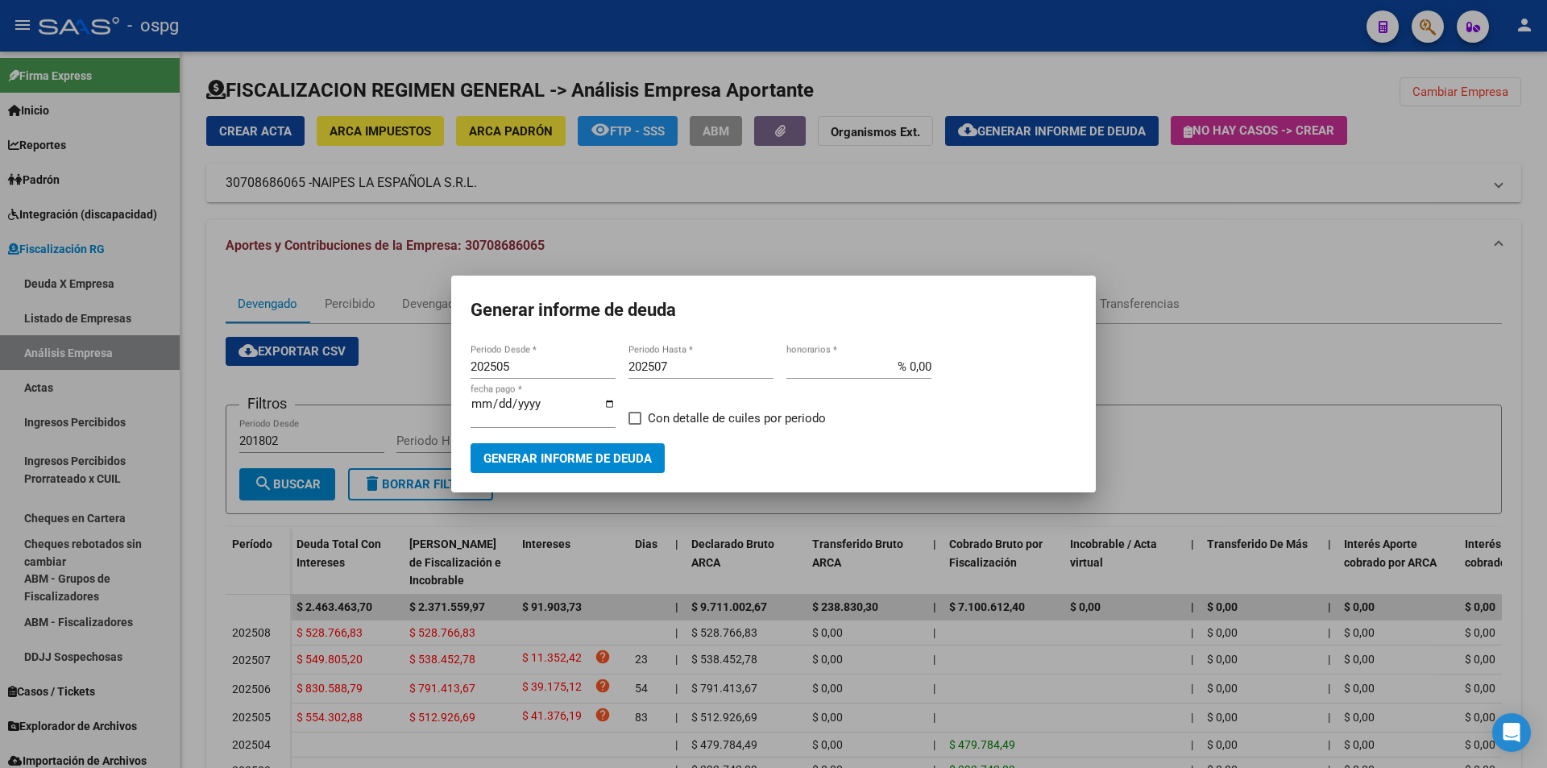
click at [1541, 341] on div at bounding box center [773, 384] width 1547 height 768
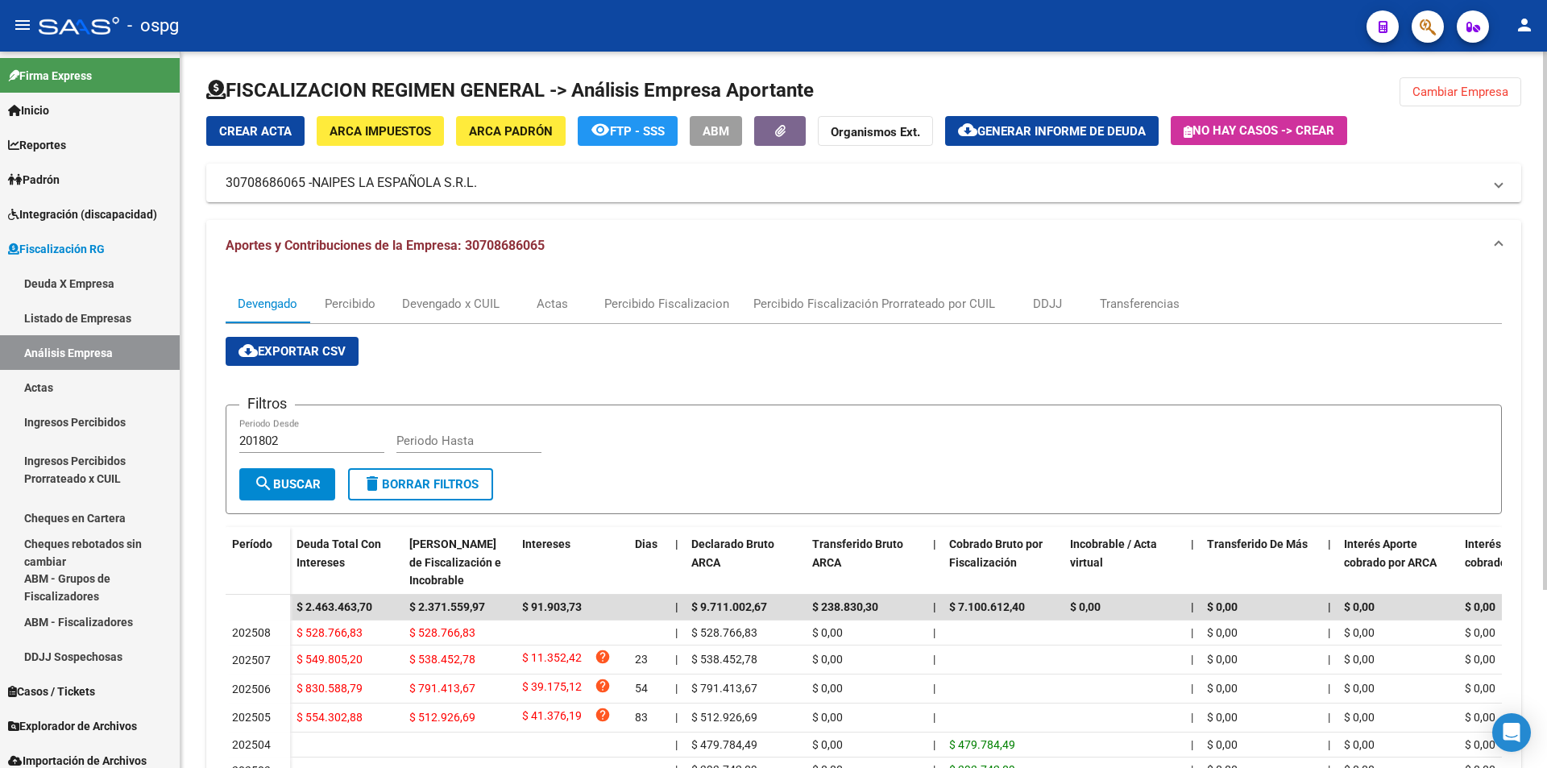
click at [1454, 104] on button "Cambiar Empresa" at bounding box center [1461, 91] width 122 height 29
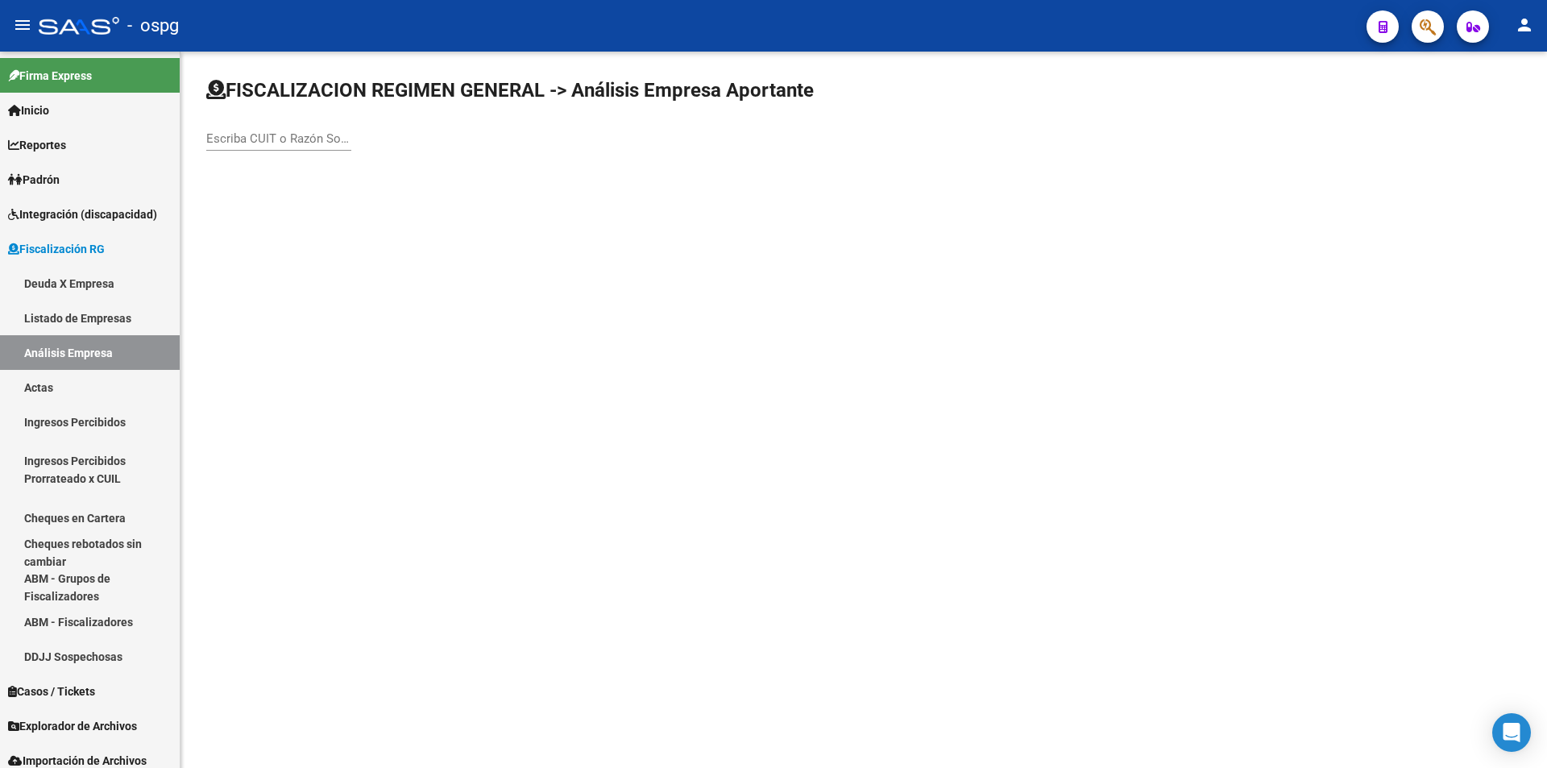
click at [321, 141] on input "Escriba CUIT o Razón Social para buscar" at bounding box center [278, 138] width 145 height 15
type input "[PERSON_NAME]"
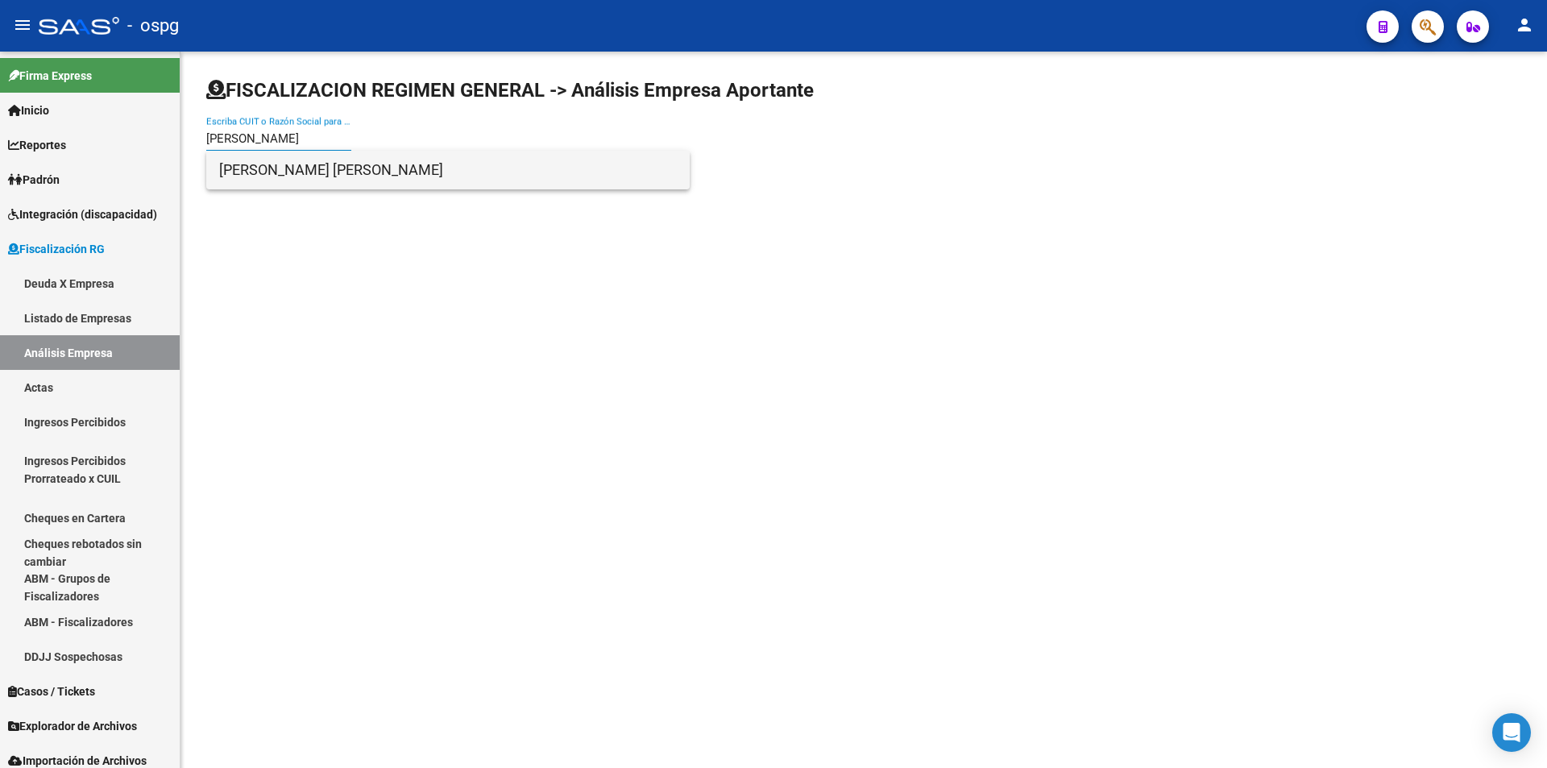
click at [326, 163] on span "[PERSON_NAME] [PERSON_NAME]" at bounding box center [448, 170] width 458 height 39
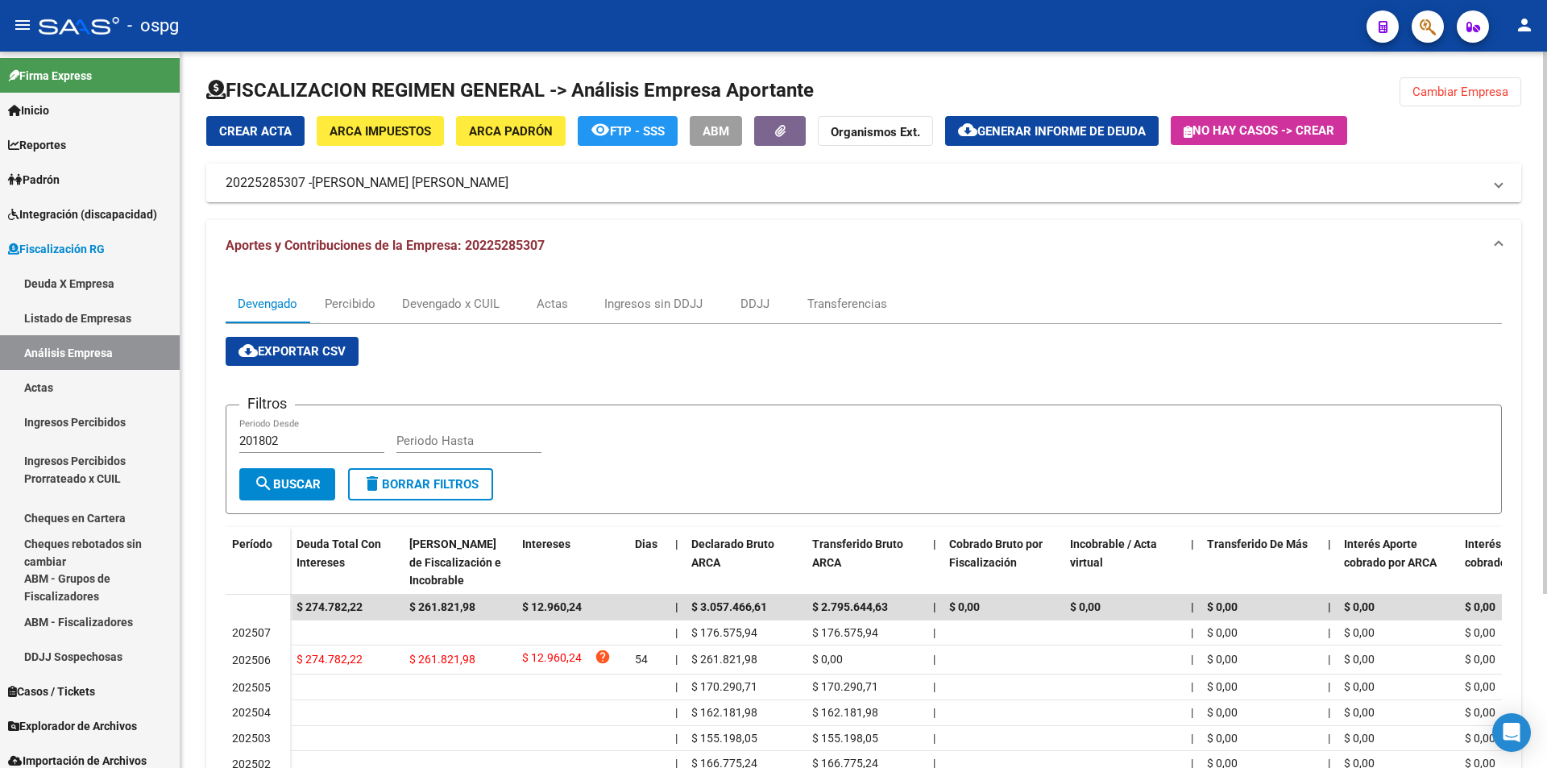
drag, startPoint x: 226, startPoint y: 179, endPoint x: 305, endPoint y: 185, distance: 79.2
click at [305, 185] on mat-panel-title "20225285307 - [PERSON_NAME] [PERSON_NAME]" at bounding box center [854, 183] width 1257 height 18
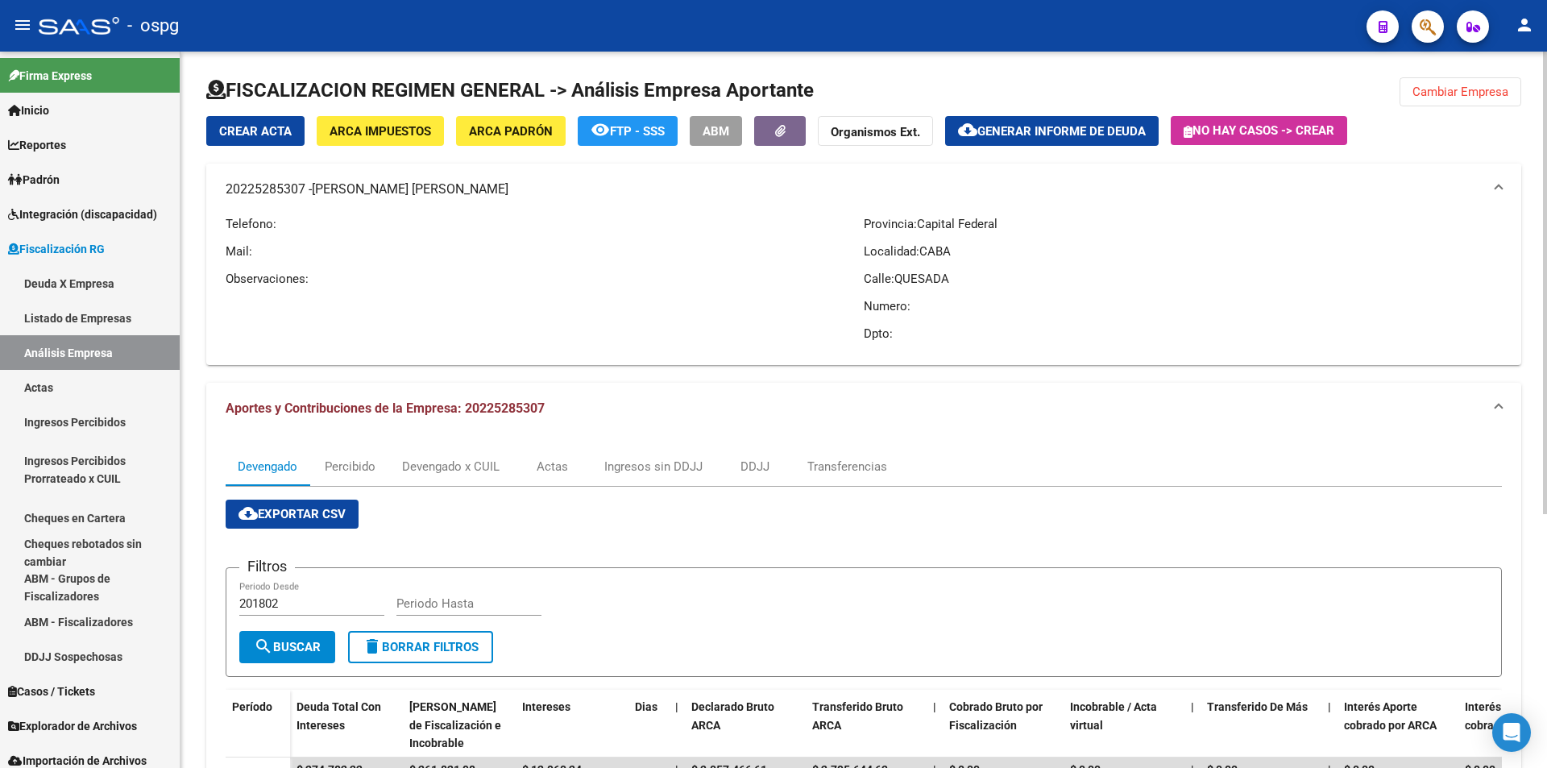
copy mat-panel-title "20225285307"
click at [1080, 122] on button "cloud_download Generar informe de deuda" at bounding box center [1052, 131] width 214 height 30
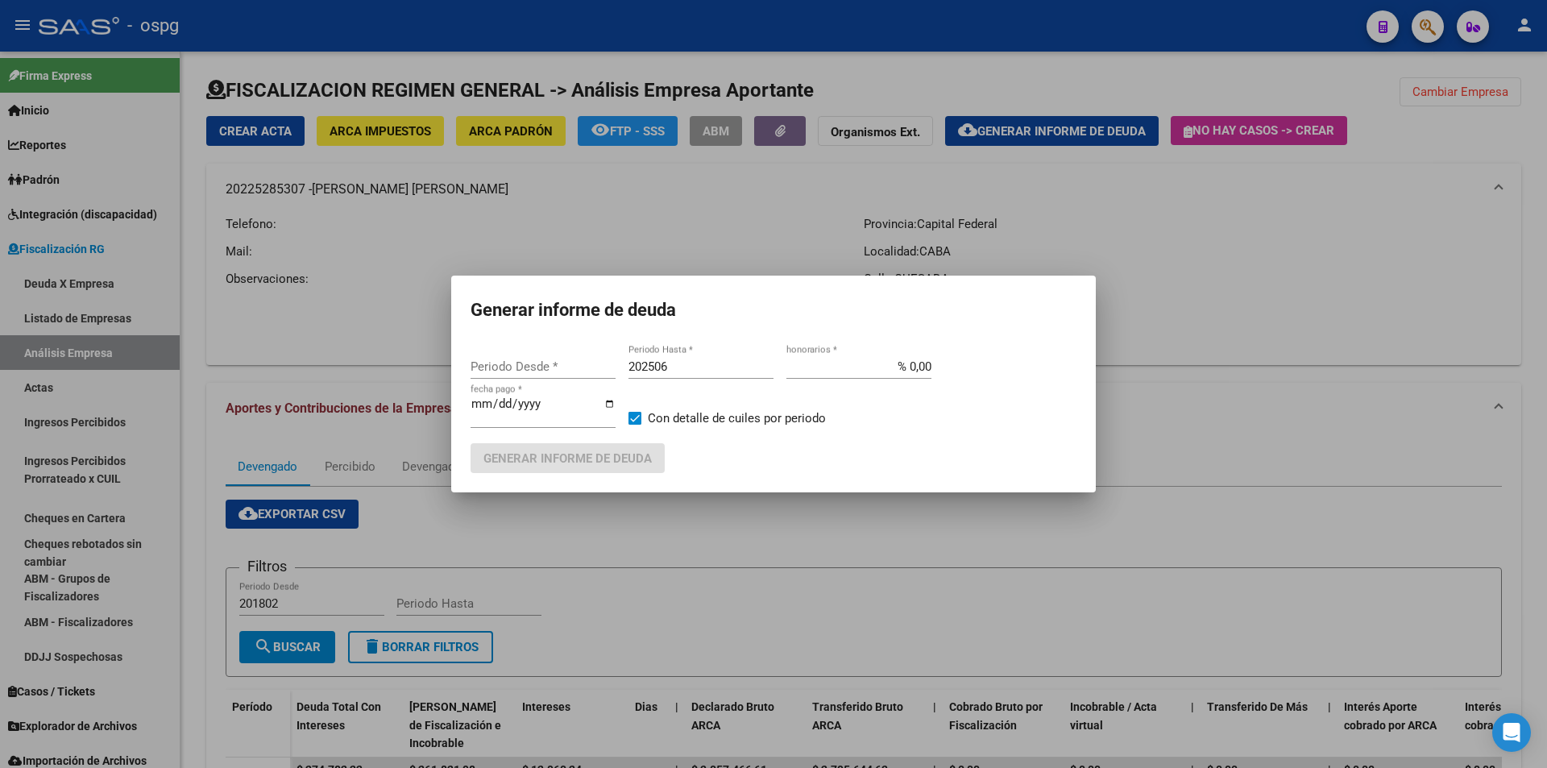
type input "202407"
click at [541, 374] on div "202407 Periodo Desde *" at bounding box center [543, 367] width 145 height 24
type input "202501"
click at [677, 371] on input "202506" at bounding box center [700, 366] width 145 height 15
type input "202507"
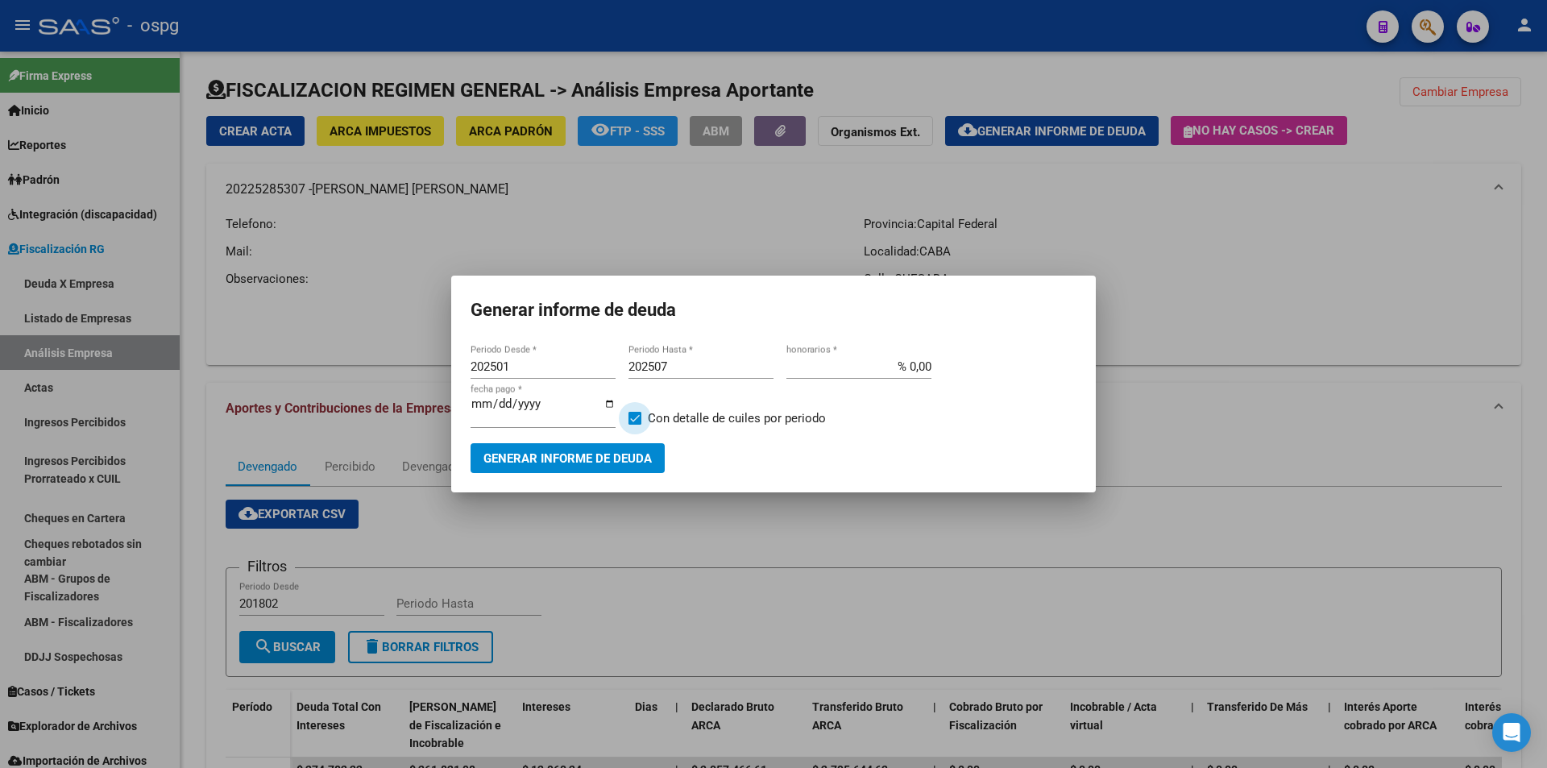
click at [643, 420] on label "Con detalle de cuiles por periodo" at bounding box center [726, 418] width 197 height 19
click at [635, 425] on input "Con detalle de cuiles por periodo" at bounding box center [634, 425] width 1 height 1
checkbox input "false"
click at [632, 461] on span "Generar informe de deuda" at bounding box center [567, 458] width 168 height 15
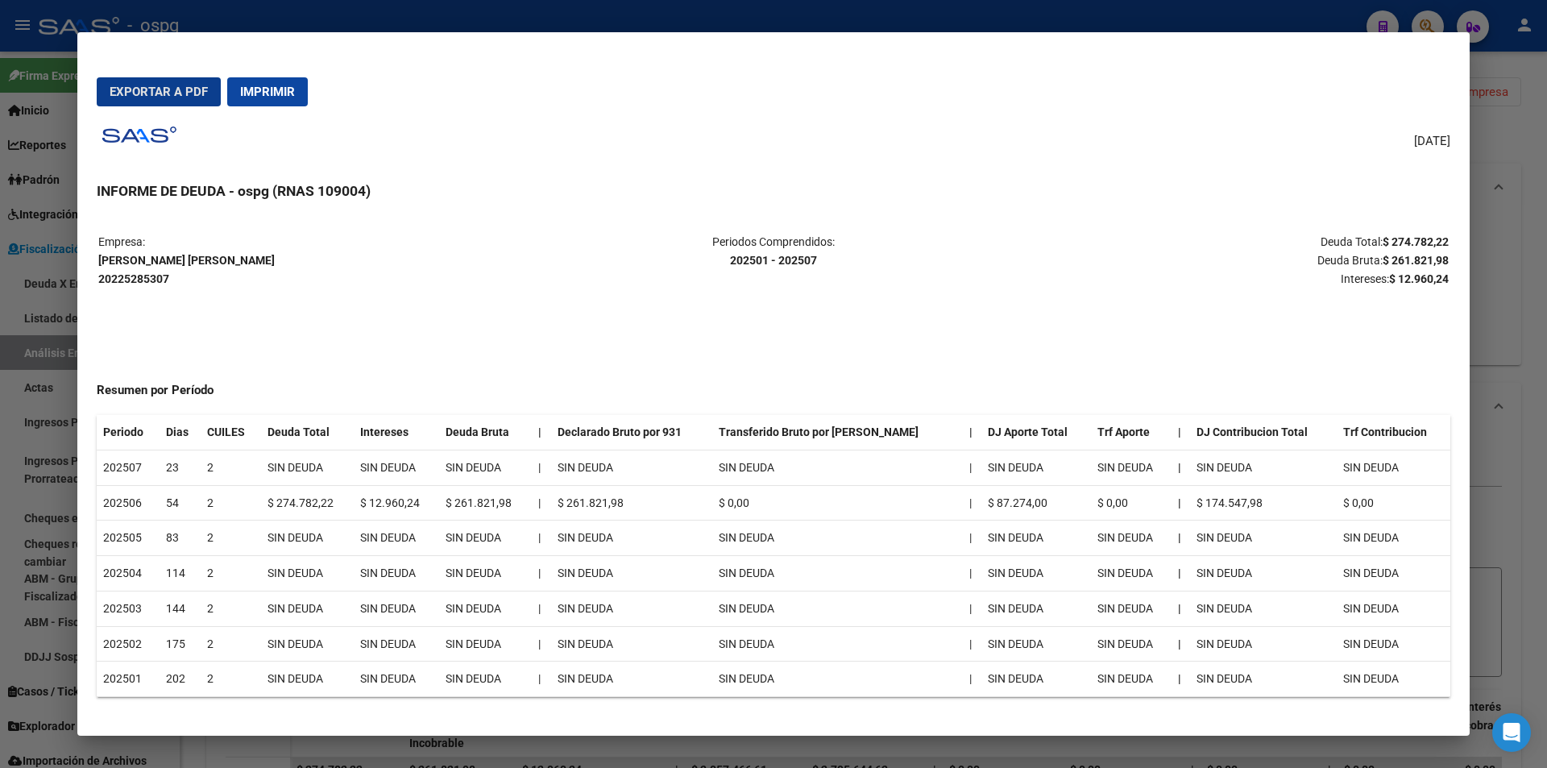
click at [147, 86] on span "Exportar a PDF" at bounding box center [159, 92] width 98 height 15
click at [1504, 331] on div at bounding box center [773, 384] width 1547 height 768
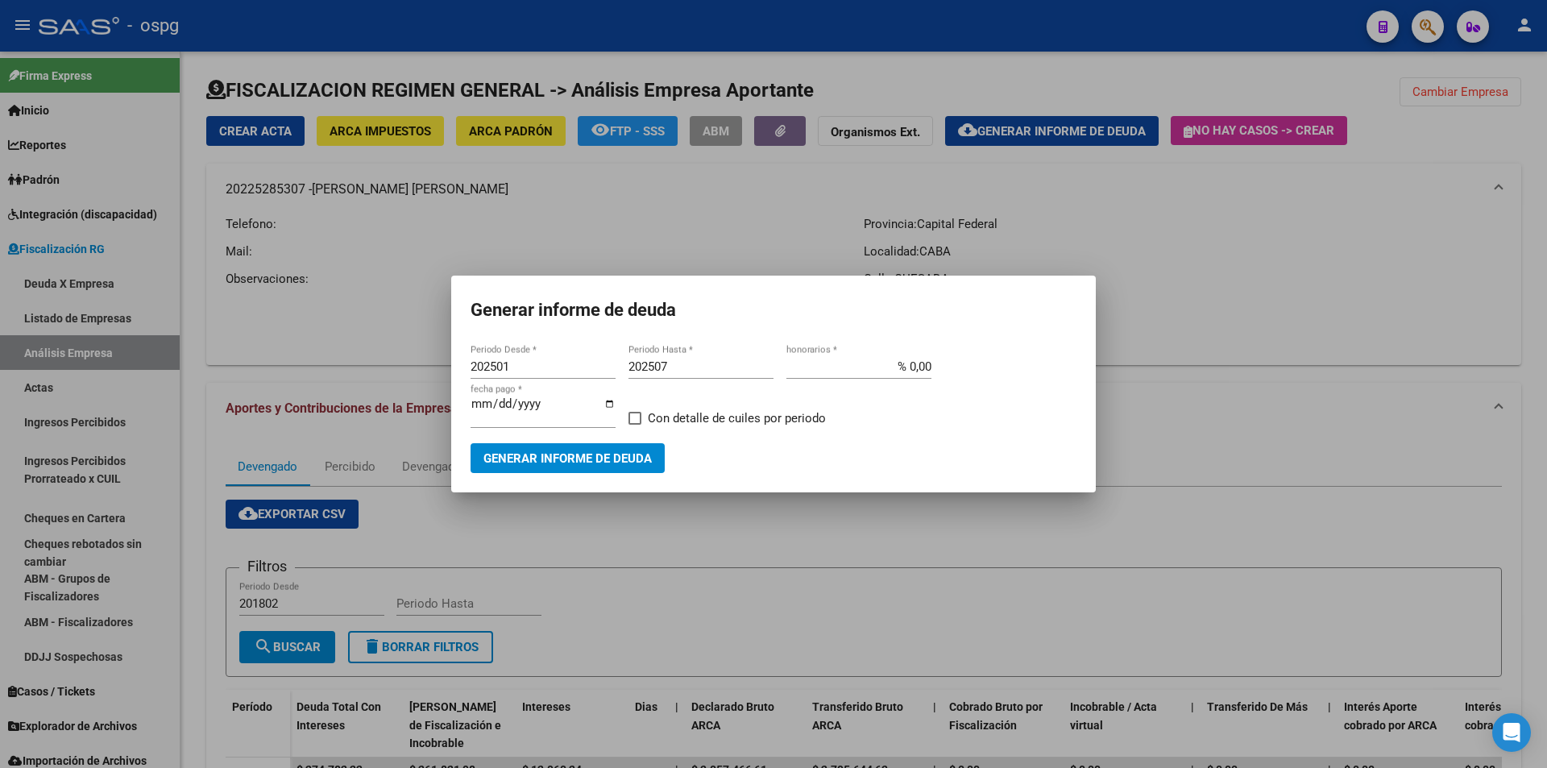
click at [1503, 332] on div at bounding box center [773, 384] width 1547 height 768
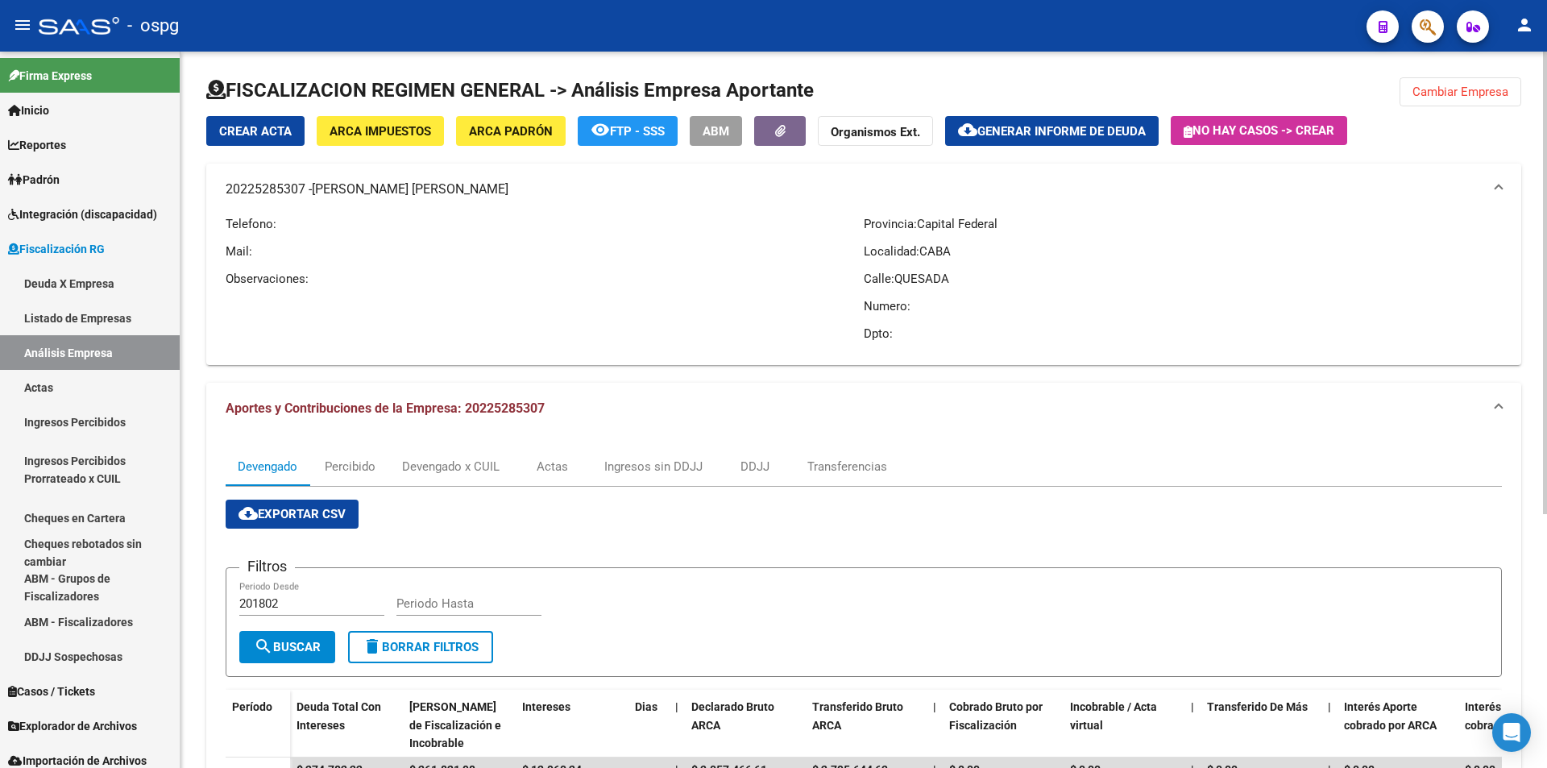
click at [1536, 318] on div "FISCALIZACION REGIMEN GENERAL -> Análisis Empresa Aportante Cambiar Empresa Cre…" at bounding box center [863, 600] width 1367 height 1096
